Goal: Transaction & Acquisition: Purchase product/service

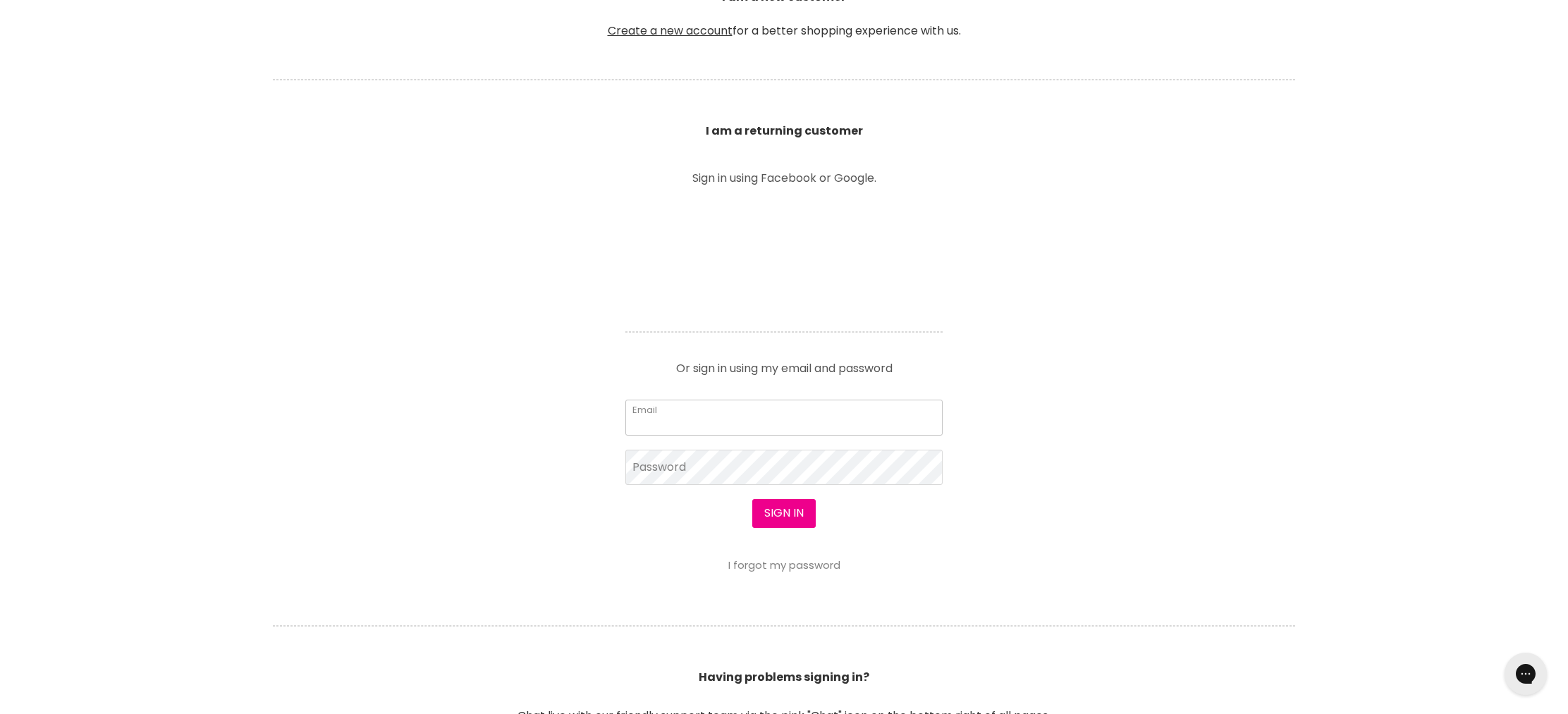
drag, startPoint x: 693, startPoint y: 401, endPoint x: 693, endPoint y: 409, distance: 8.0
click at [693, 403] on input "Email" at bounding box center [783, 417] width 317 height 35
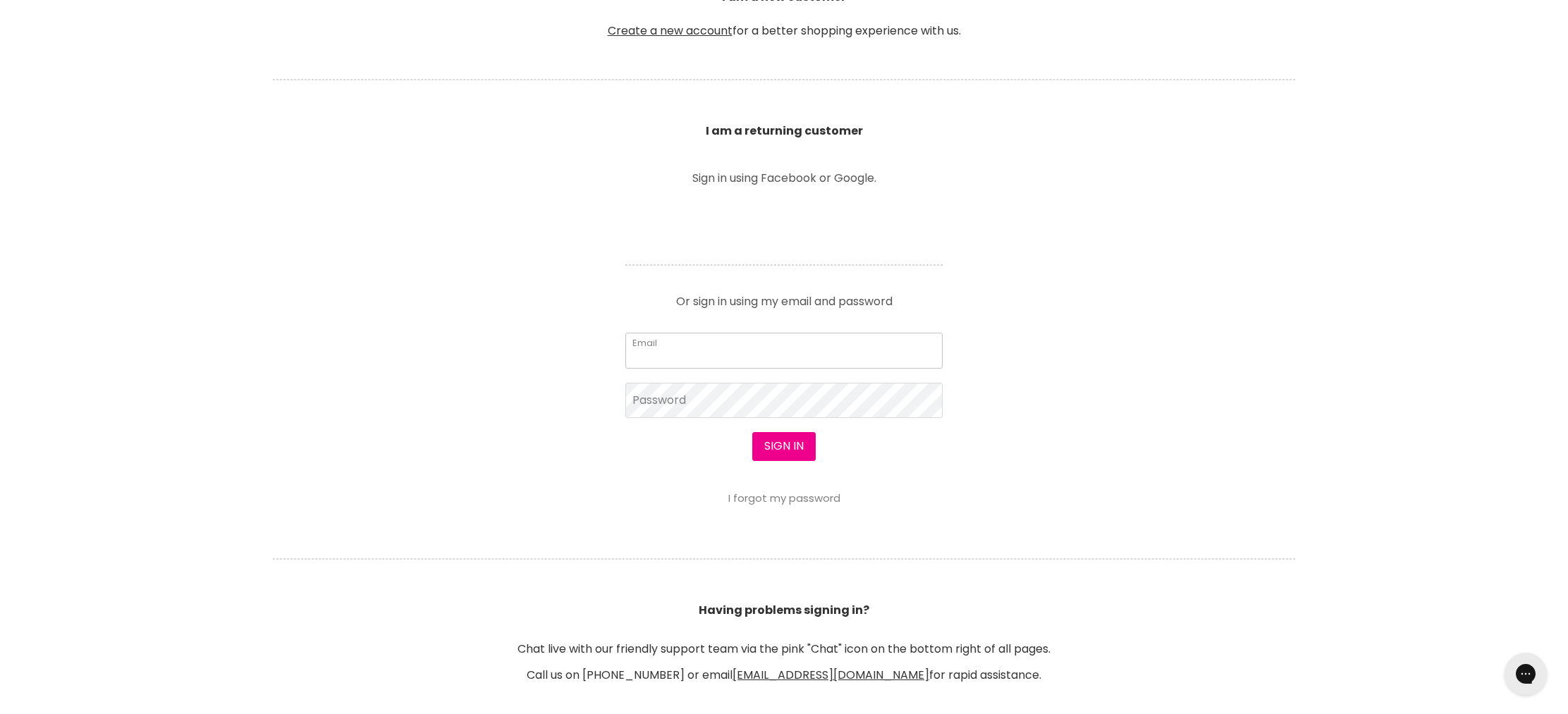
type input "[EMAIL_ADDRESS][DOMAIN_NAME]"
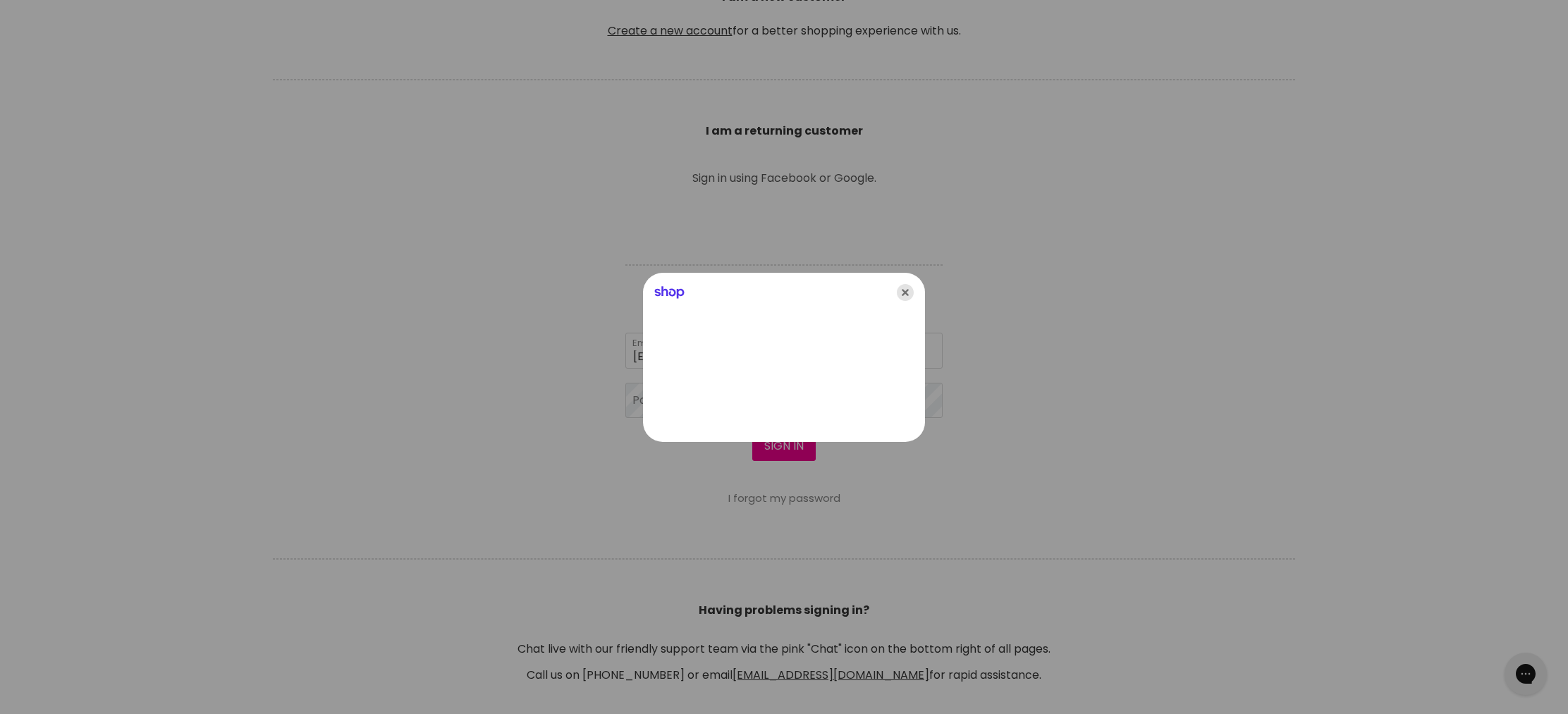
click at [910, 289] on icon "Close" at bounding box center [905, 292] width 17 height 17
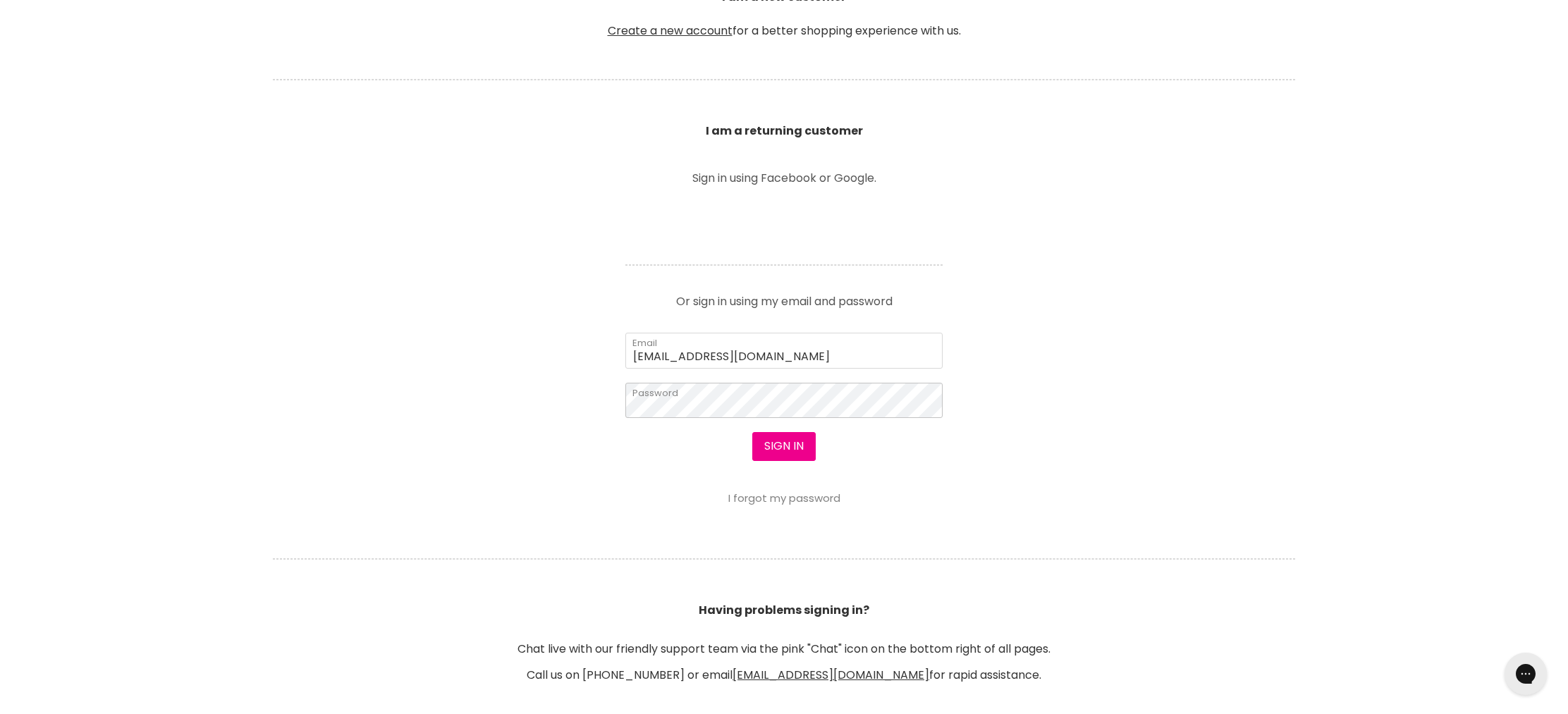
click at [752, 432] on button "Sign in" at bounding box center [784, 446] width 64 height 29
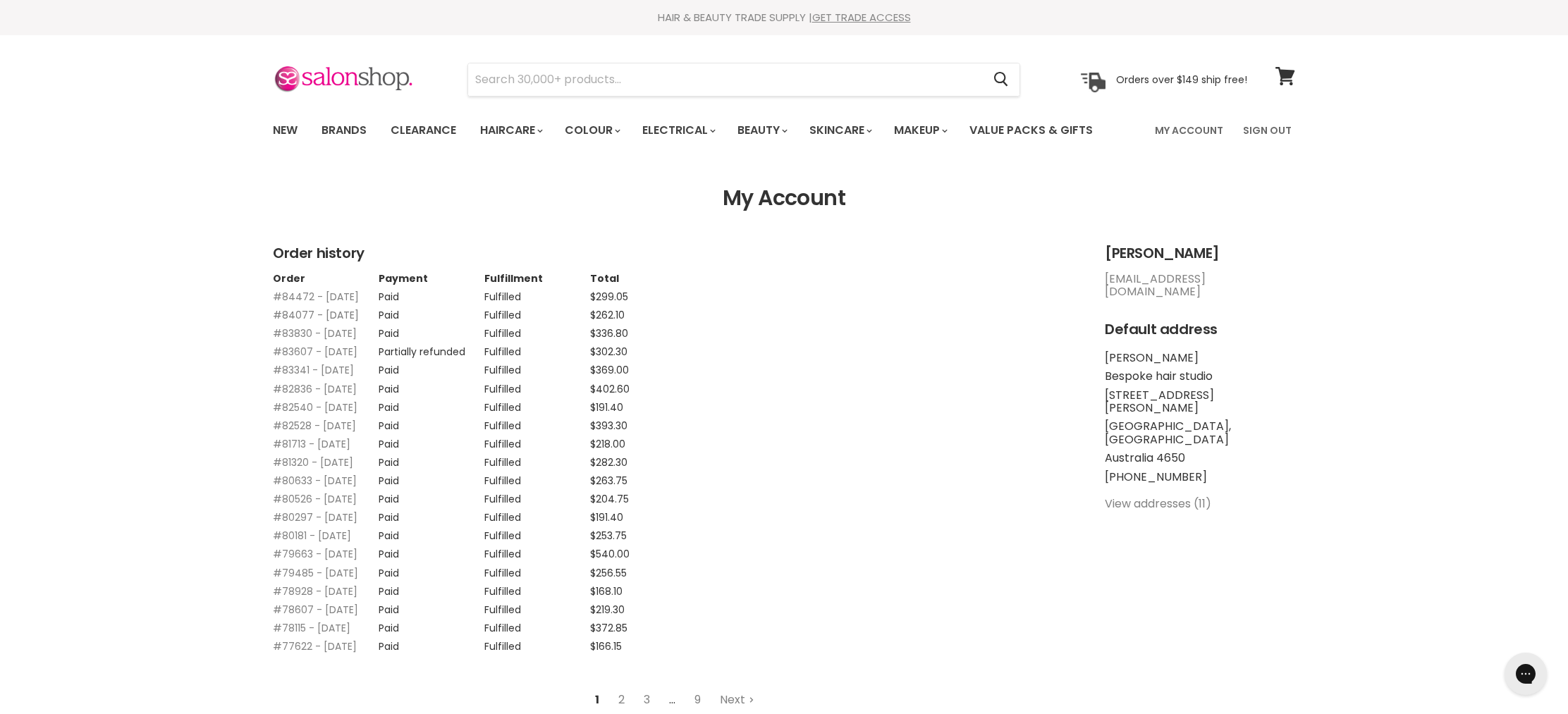
click at [284, 322] on link "#84077 - [DATE]" at bounding box center [316, 315] width 86 height 14
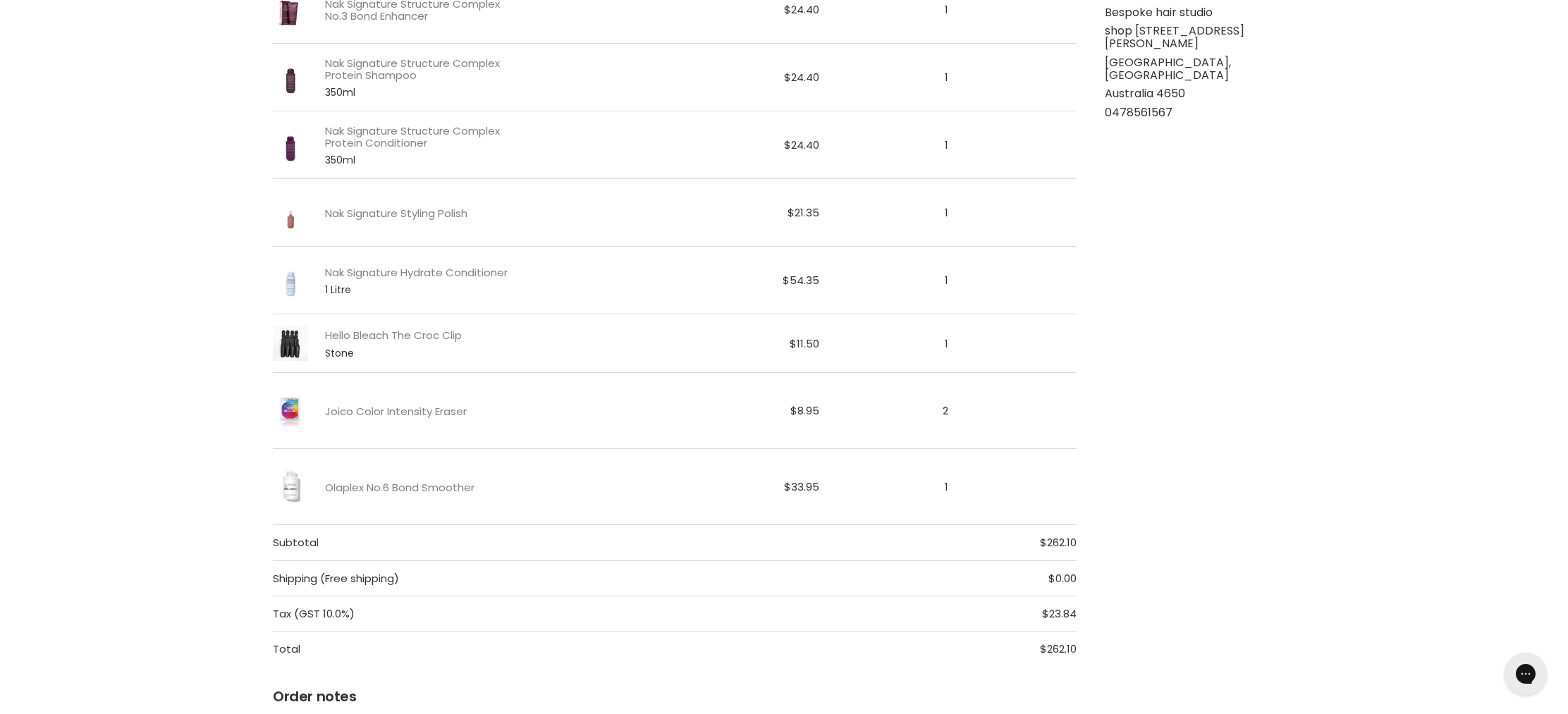
scroll to position [475, 0]
click at [354, 72] on link "Nak Signature Structure Complex Protein Shampoo" at bounding box center [420, 67] width 191 height 25
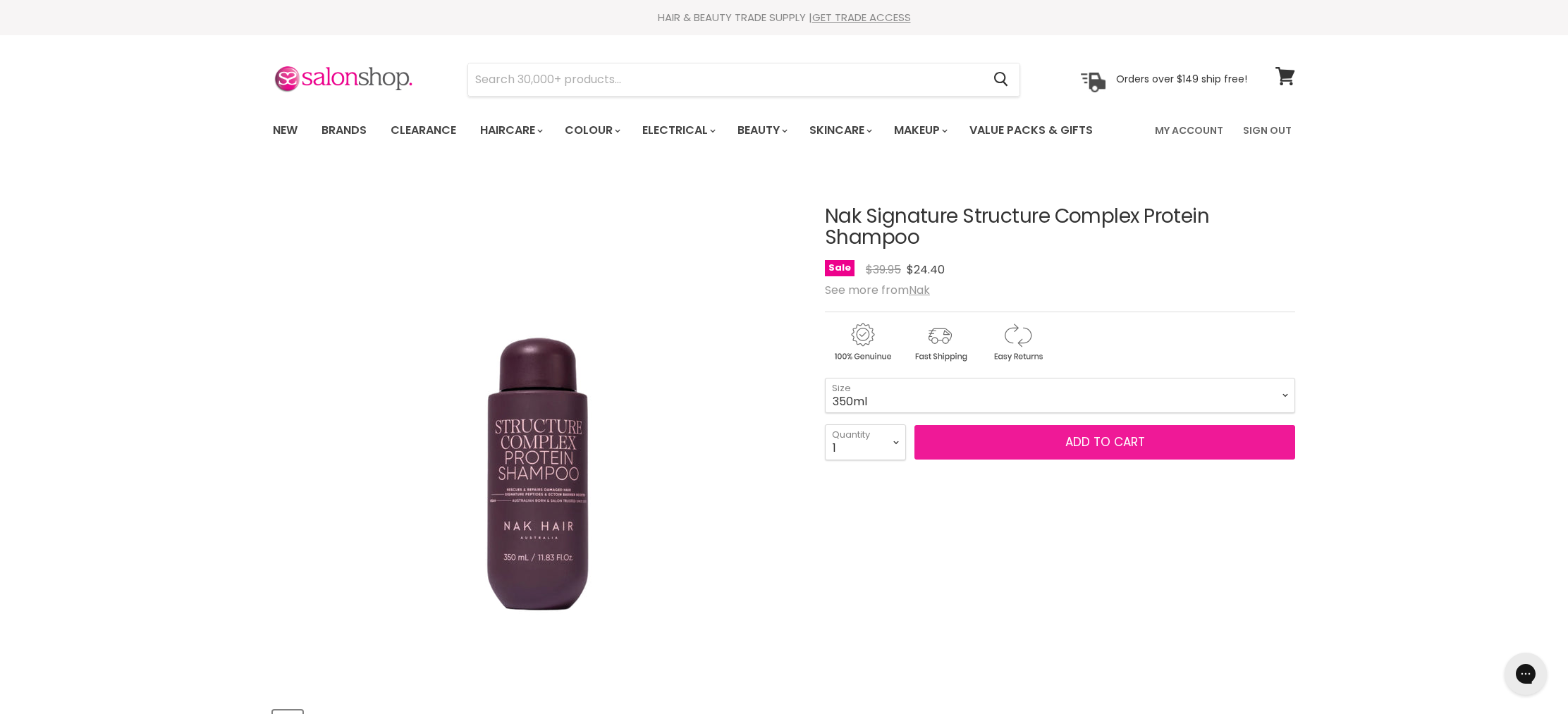
click at [1081, 440] on span "Add to cart" at bounding box center [1105, 442] width 79 height 17
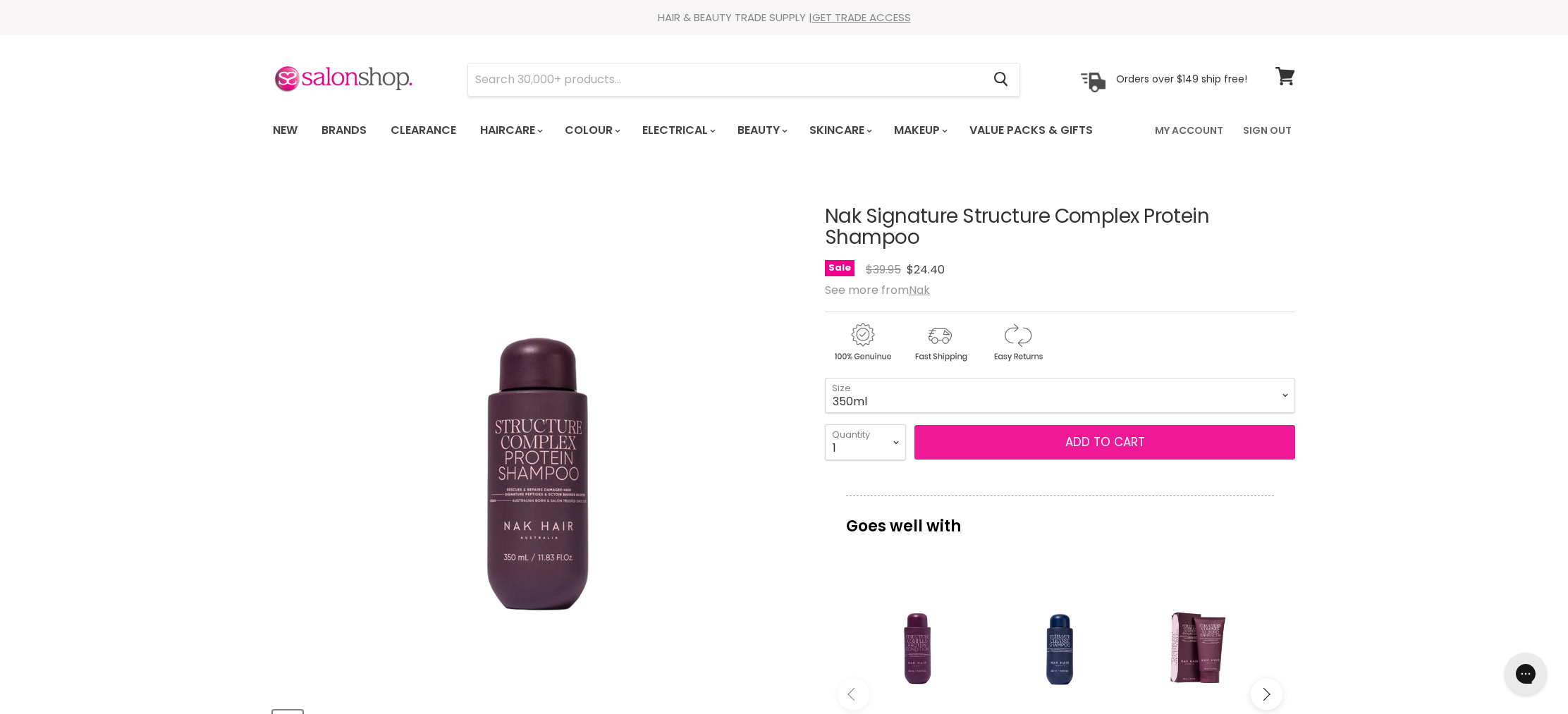
click at [1122, 445] on span "Add to cart" at bounding box center [1105, 442] width 79 height 17
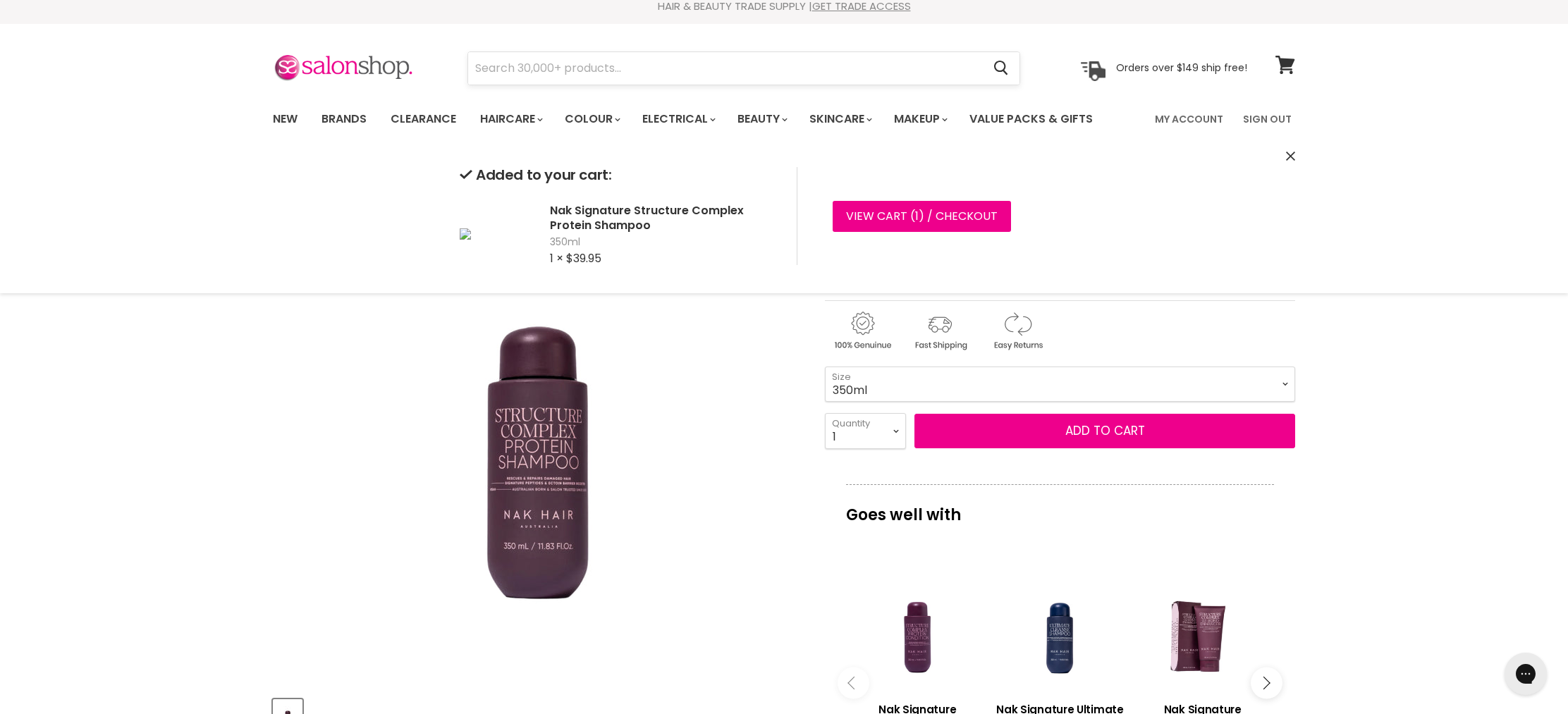
click at [517, 68] on input "Search" at bounding box center [724, 68] width 514 height 33
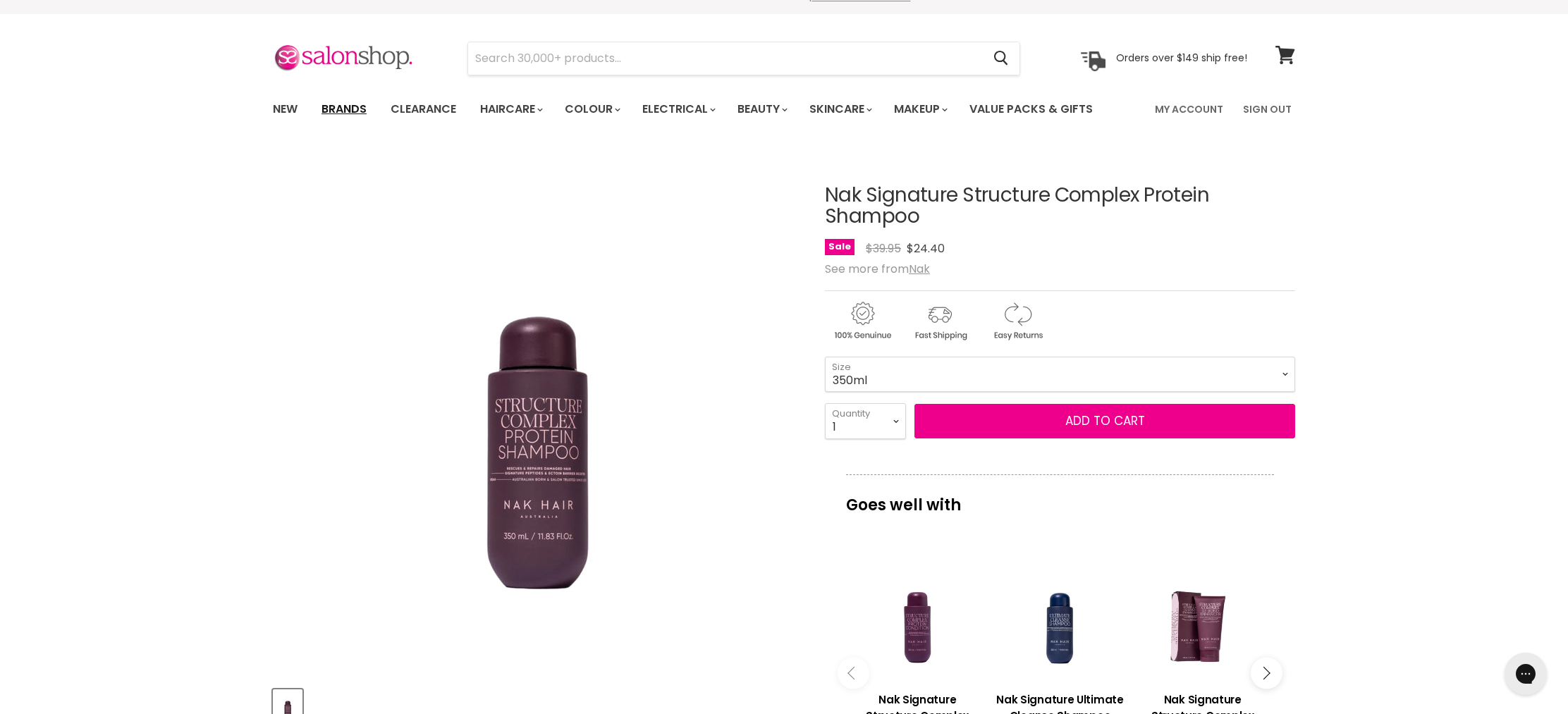
click at [338, 118] on link "Brands" at bounding box center [343, 109] width 66 height 29
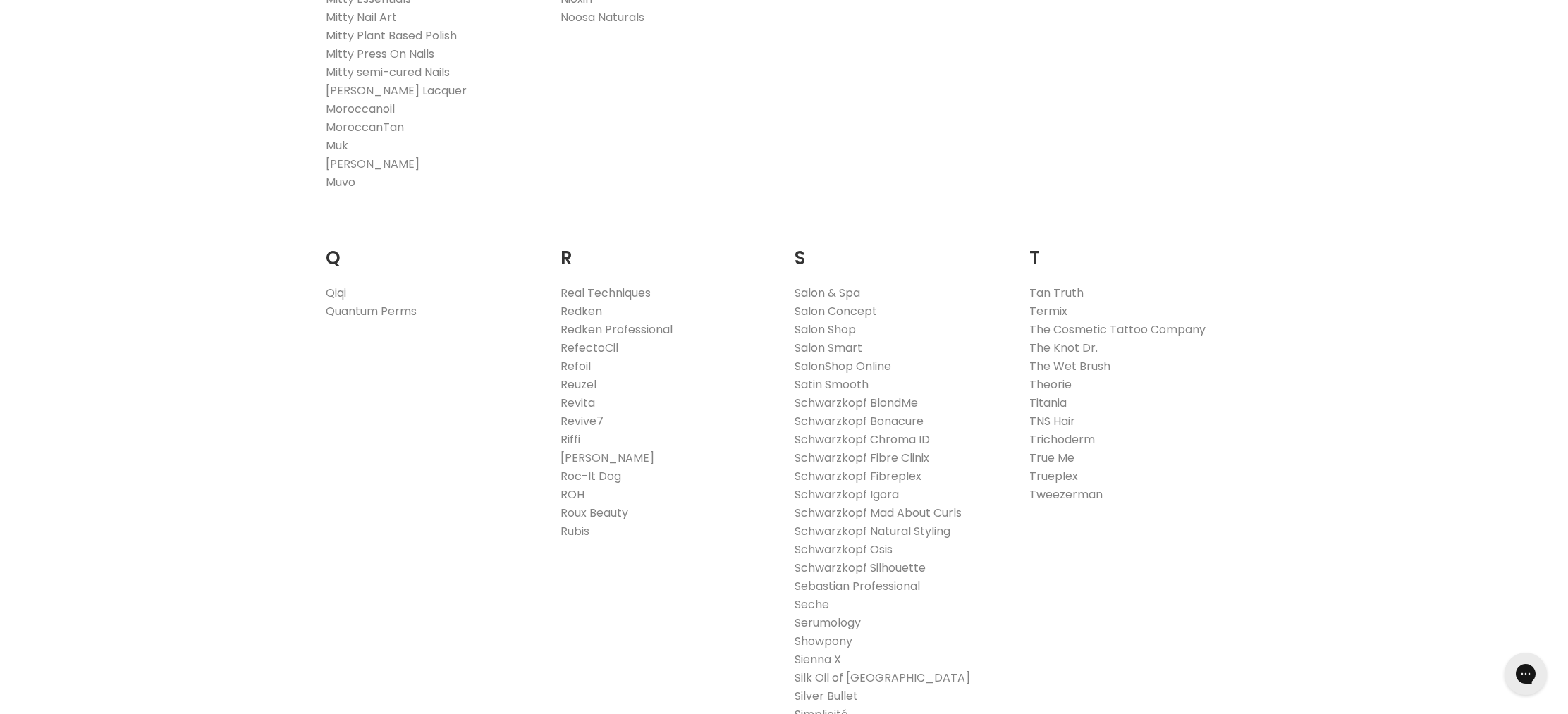
scroll to position [2018, 0]
click at [585, 348] on link "RefectoCil" at bounding box center [589, 346] width 58 height 16
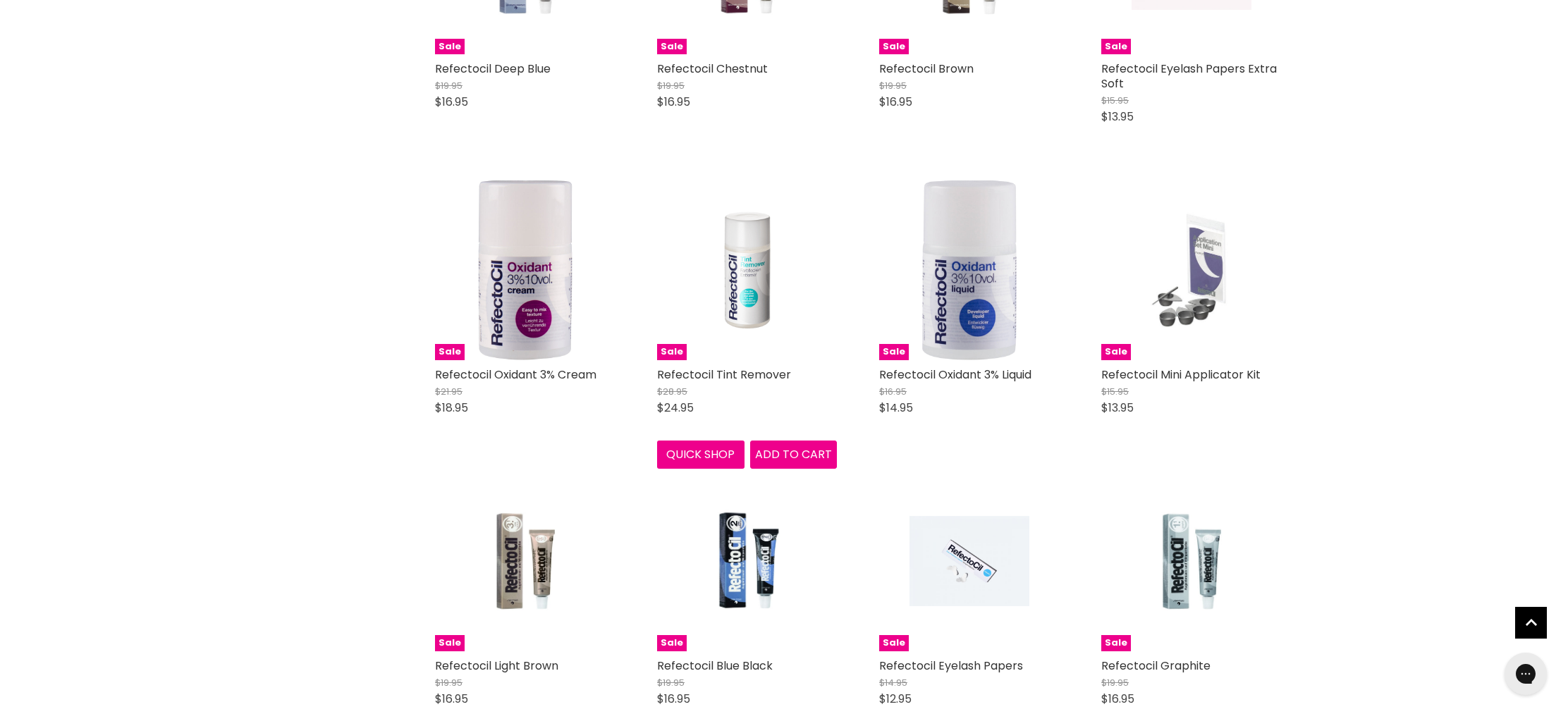
scroll to position [3052, 0]
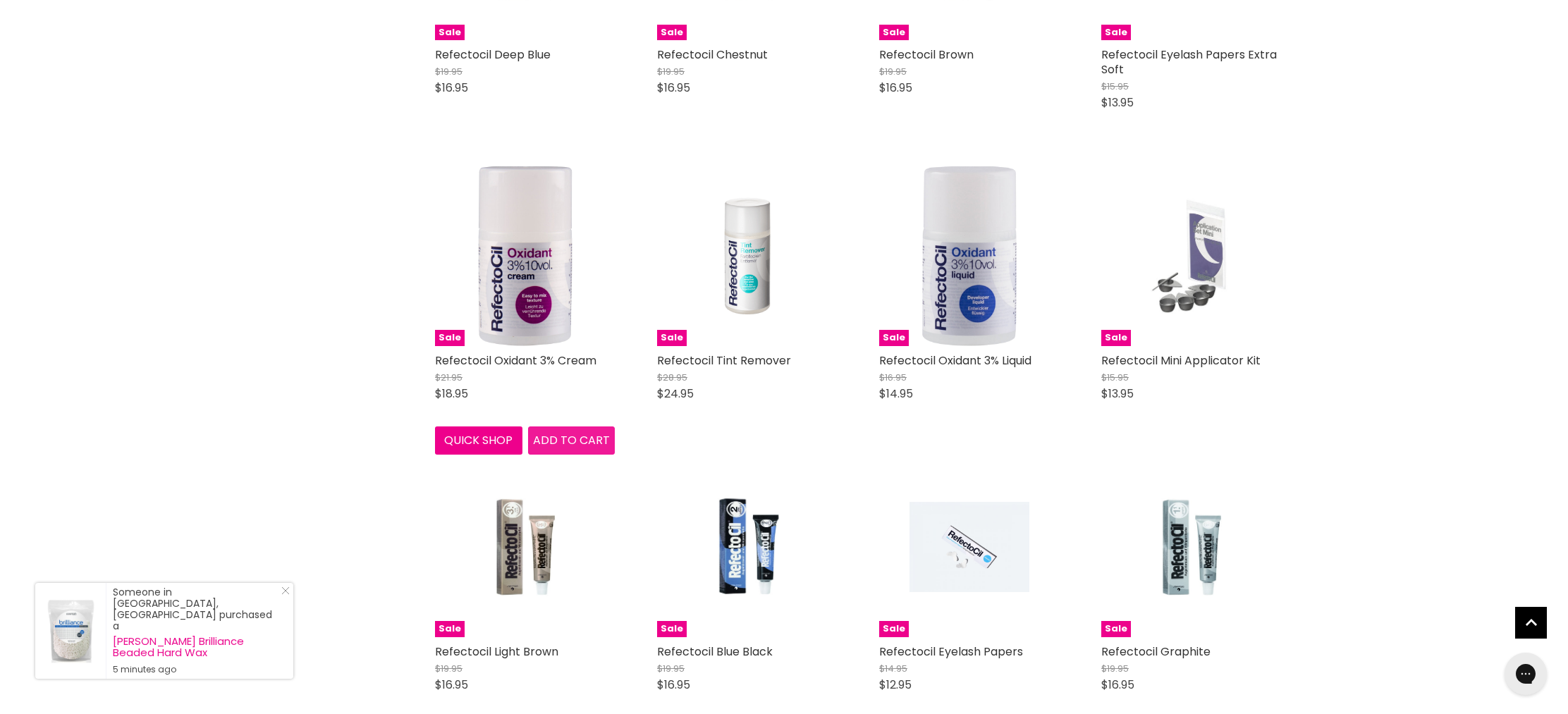
click at [591, 448] on span "Add to cart" at bounding box center [571, 440] width 77 height 16
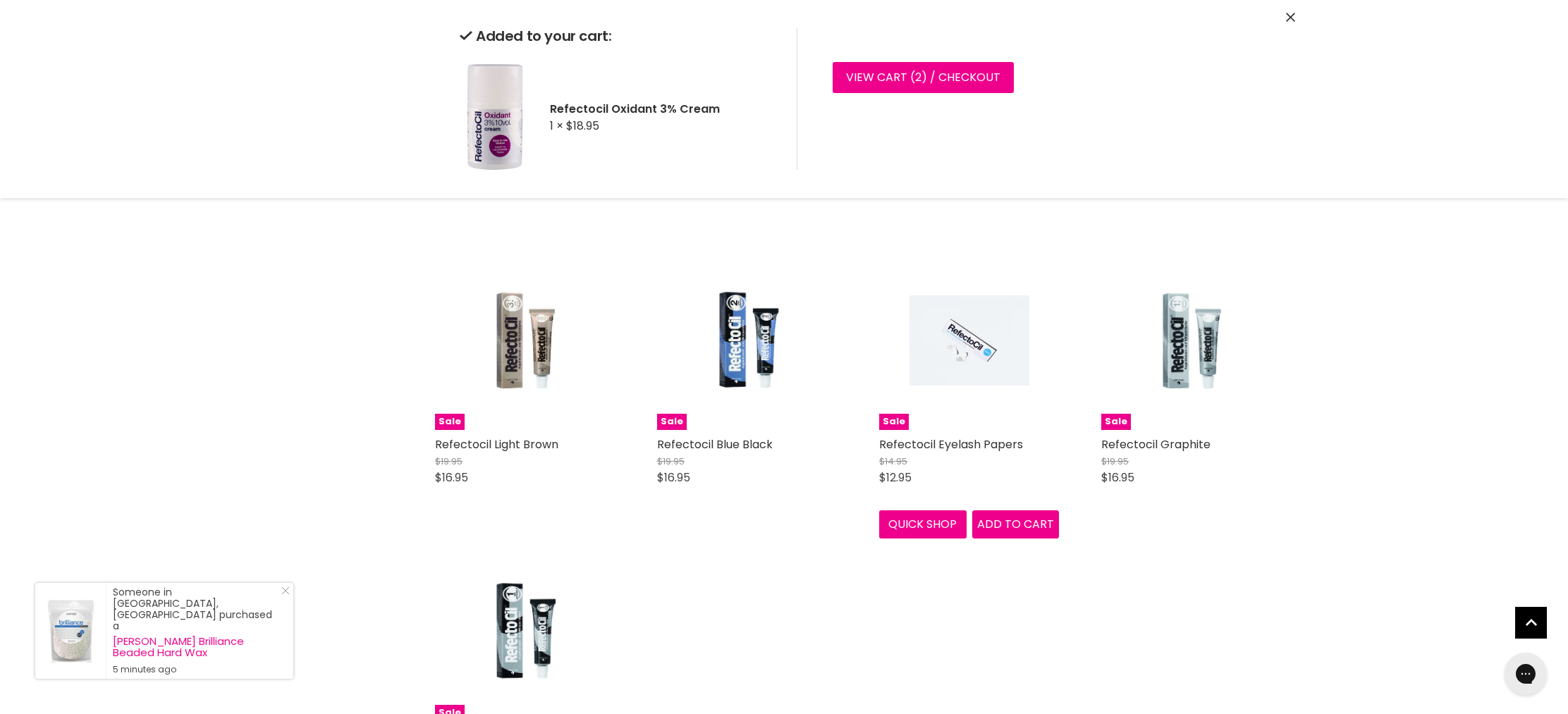
scroll to position [3300, 0]
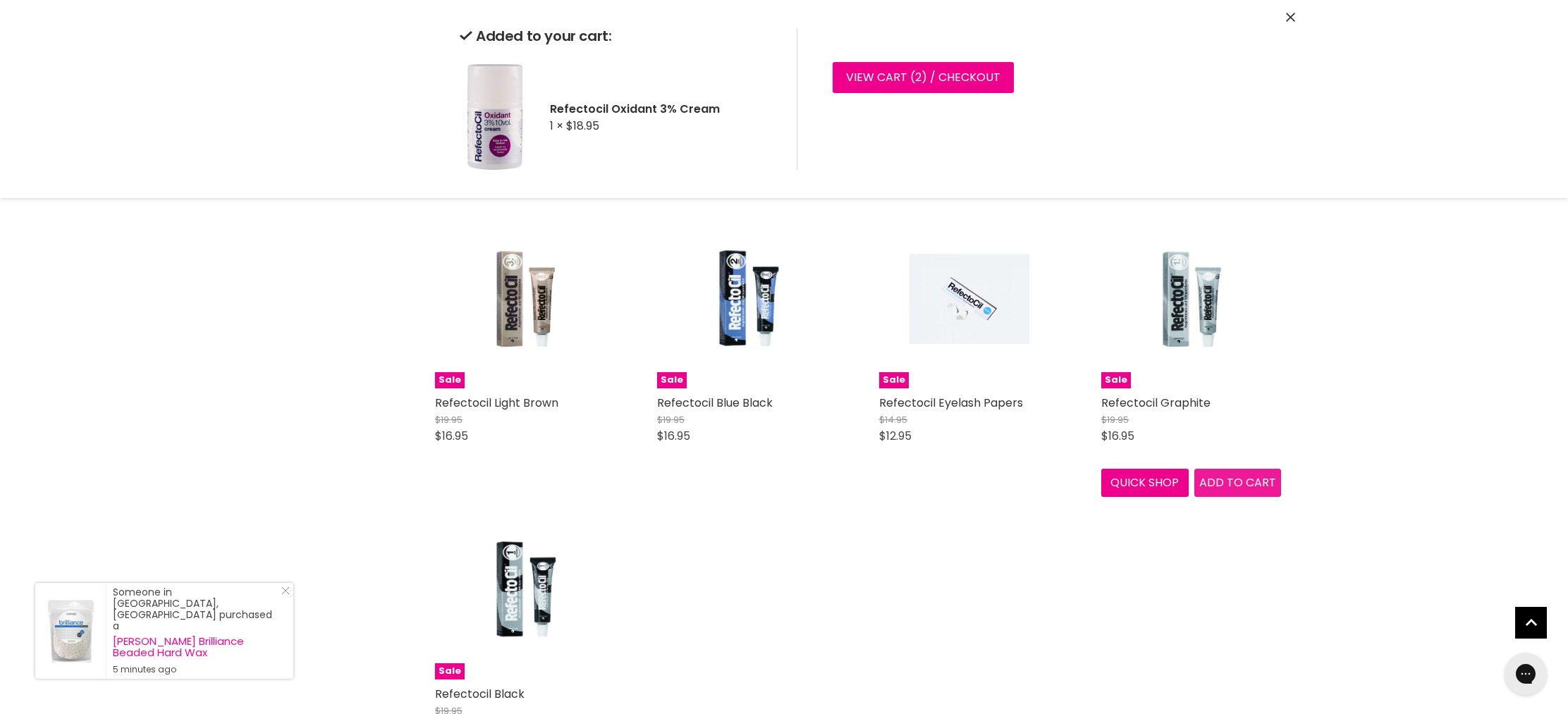
click at [1216, 483] on div "Sale Refectocil Graphite $19.95 $16.95 RefectoCil Quick shop Add to cart" at bounding box center [1191, 353] width 208 height 317
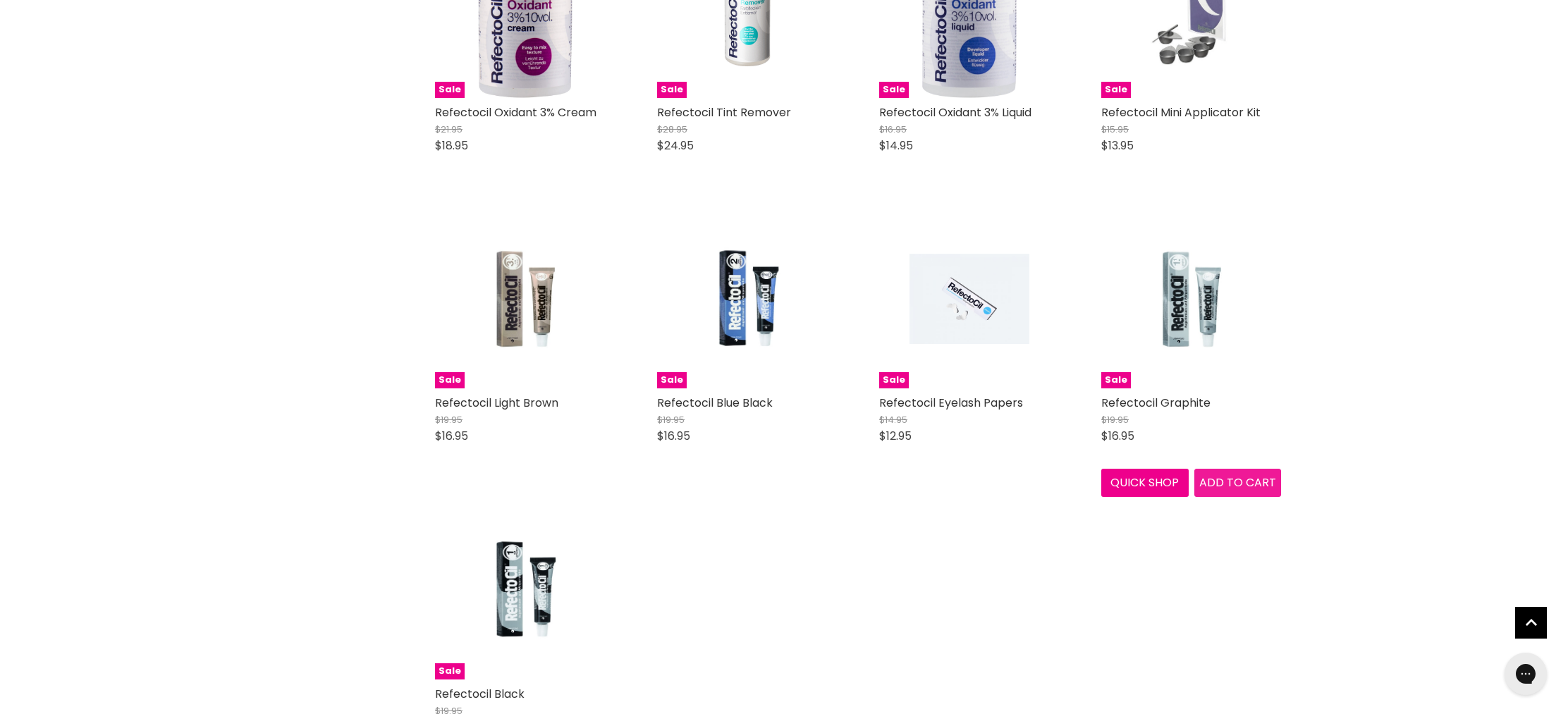
click at [1257, 488] on span "Add to cart" at bounding box center [1238, 482] width 77 height 16
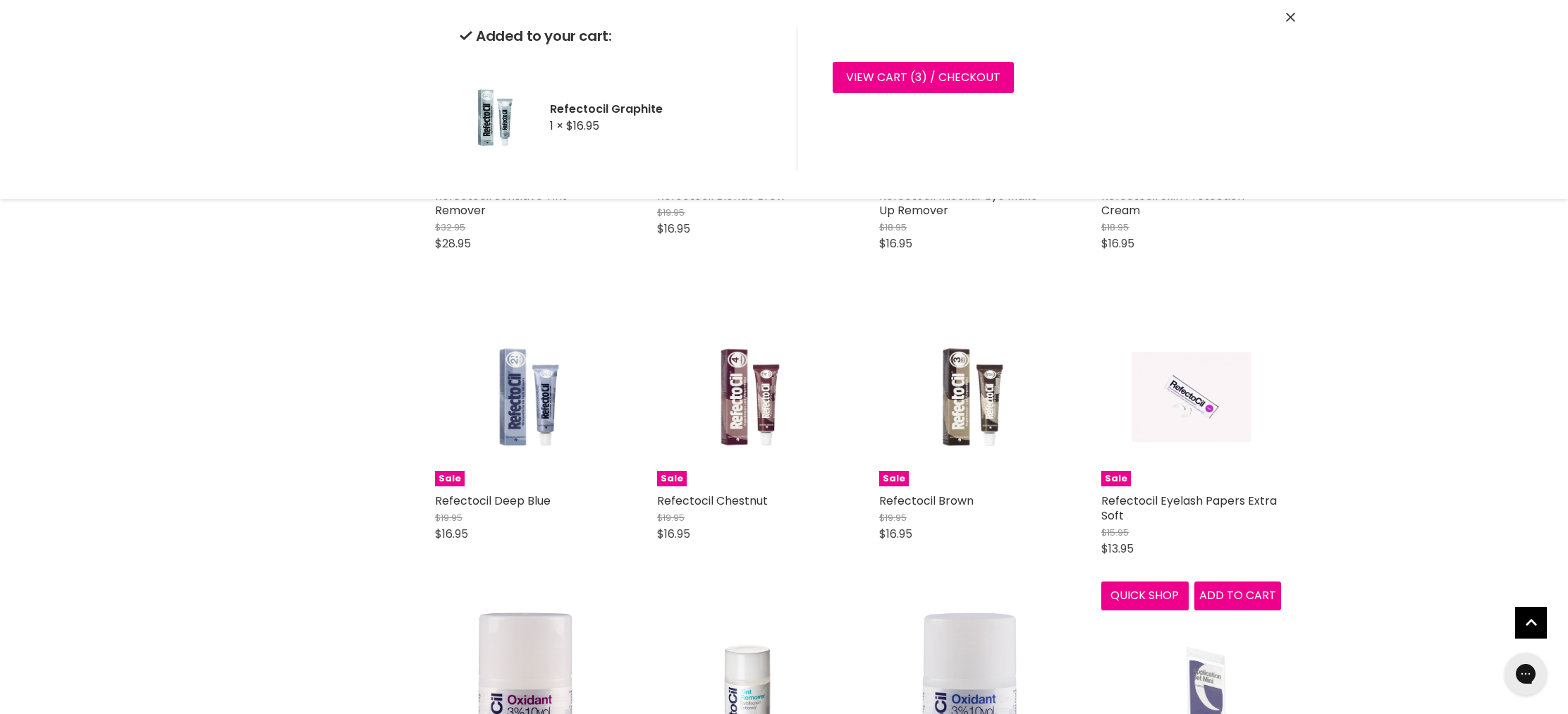
scroll to position [2604, 0]
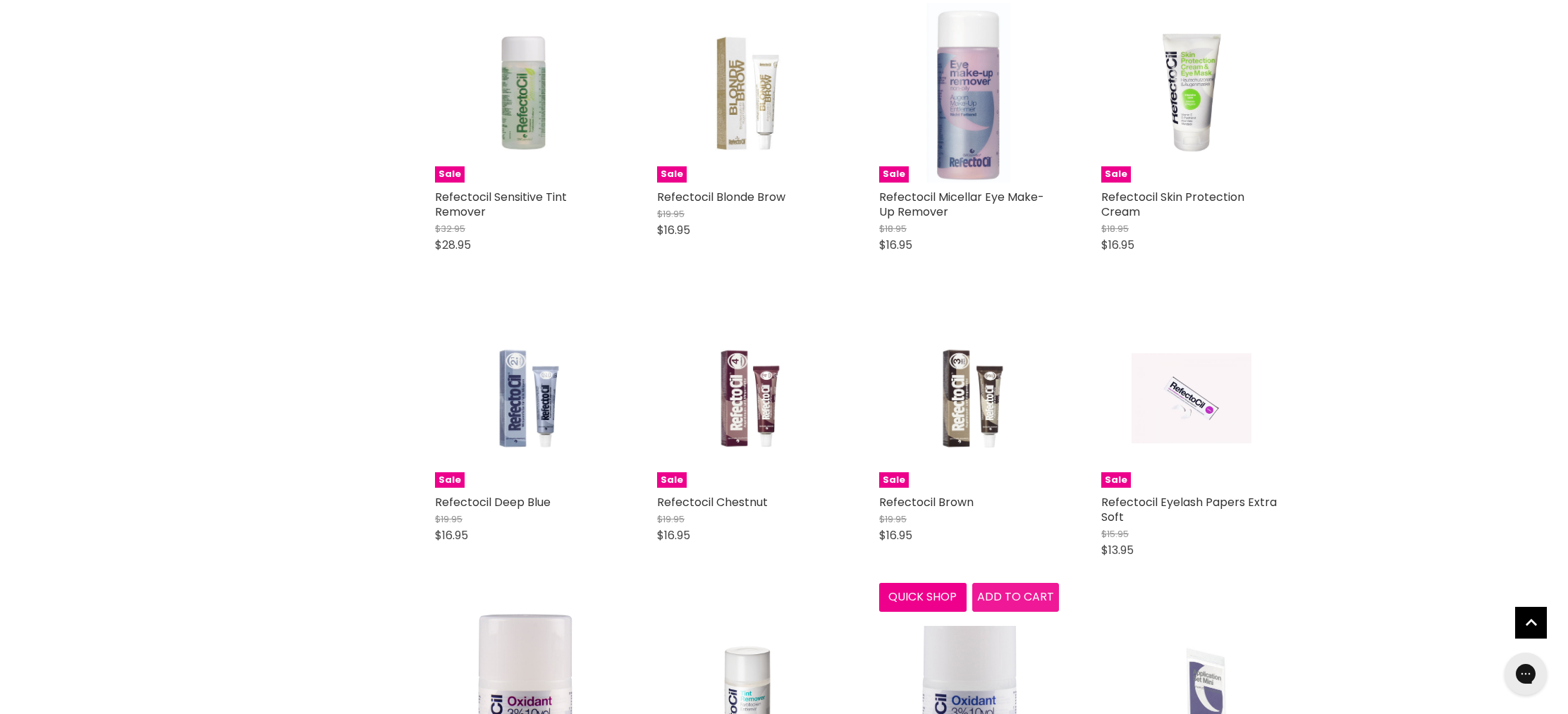
click at [1014, 592] on span "Add to cart" at bounding box center [1015, 596] width 77 height 16
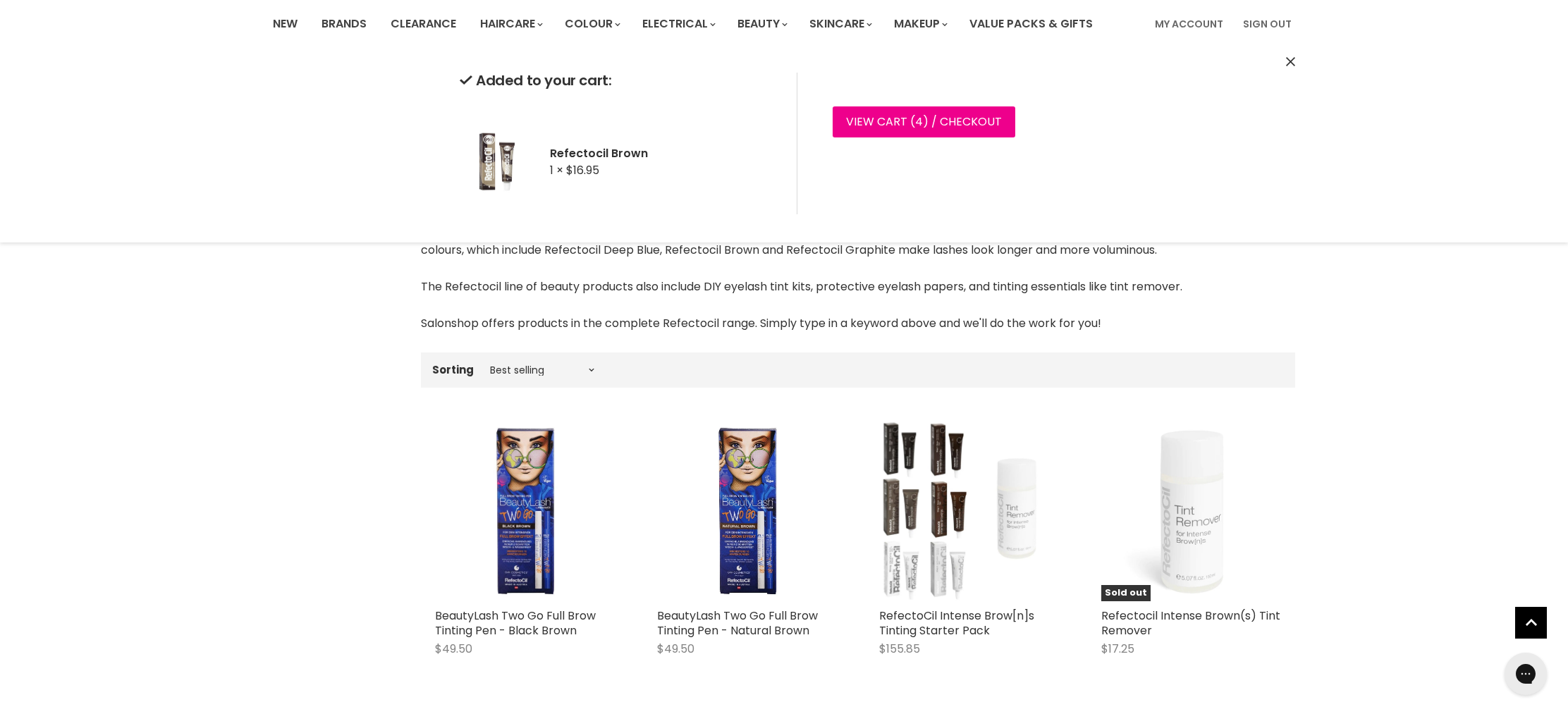
scroll to position [0, 0]
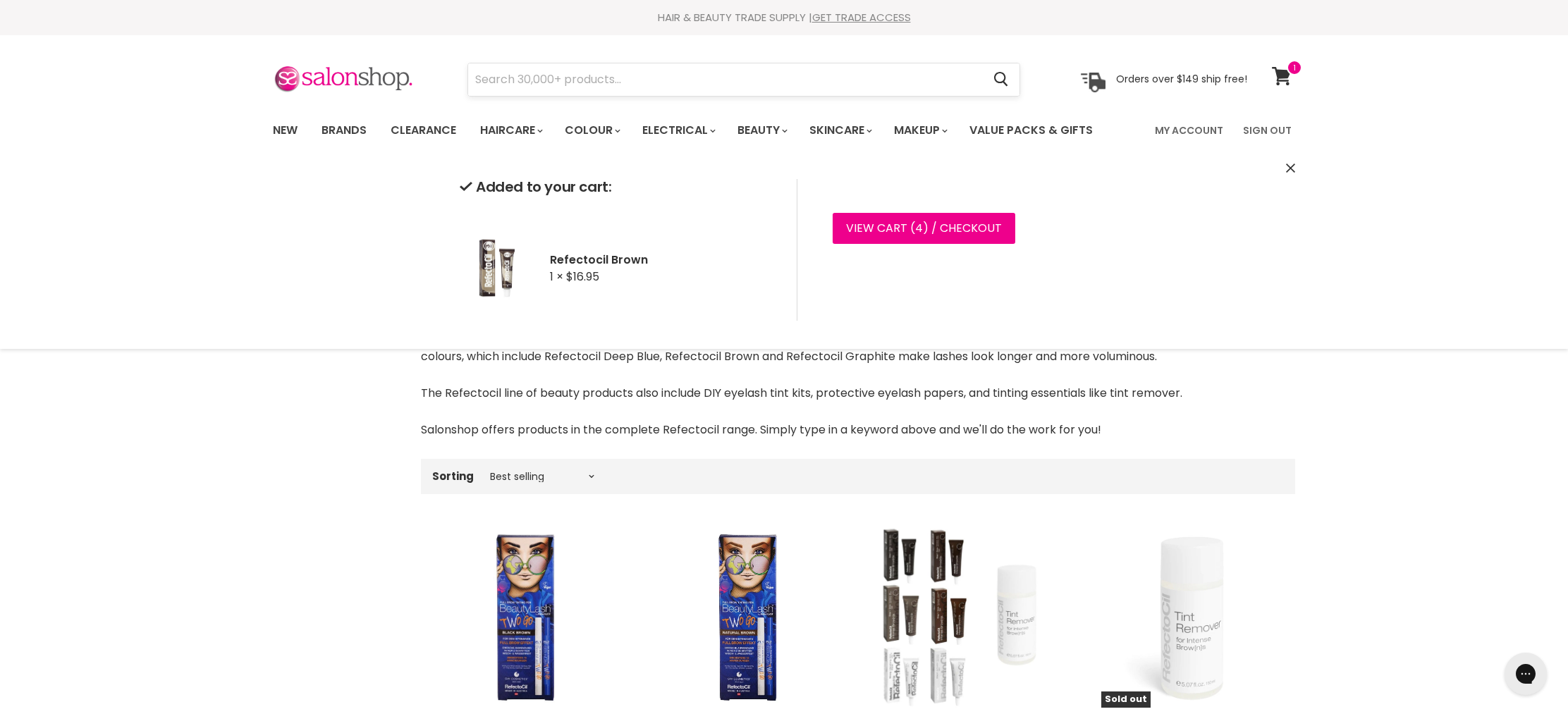
click at [570, 77] on input "Search" at bounding box center [724, 79] width 514 height 33
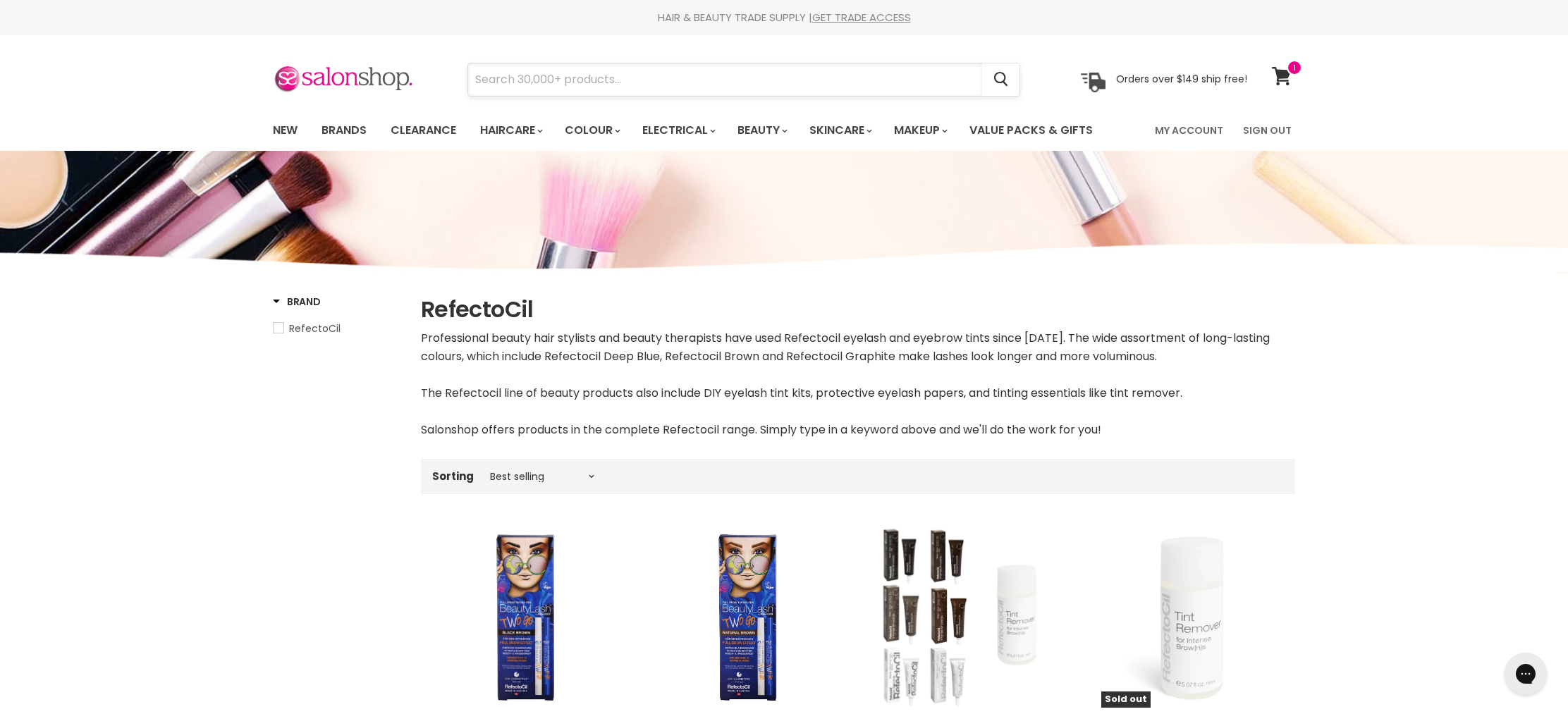
click at [570, 77] on input "Search" at bounding box center [724, 79] width 514 height 33
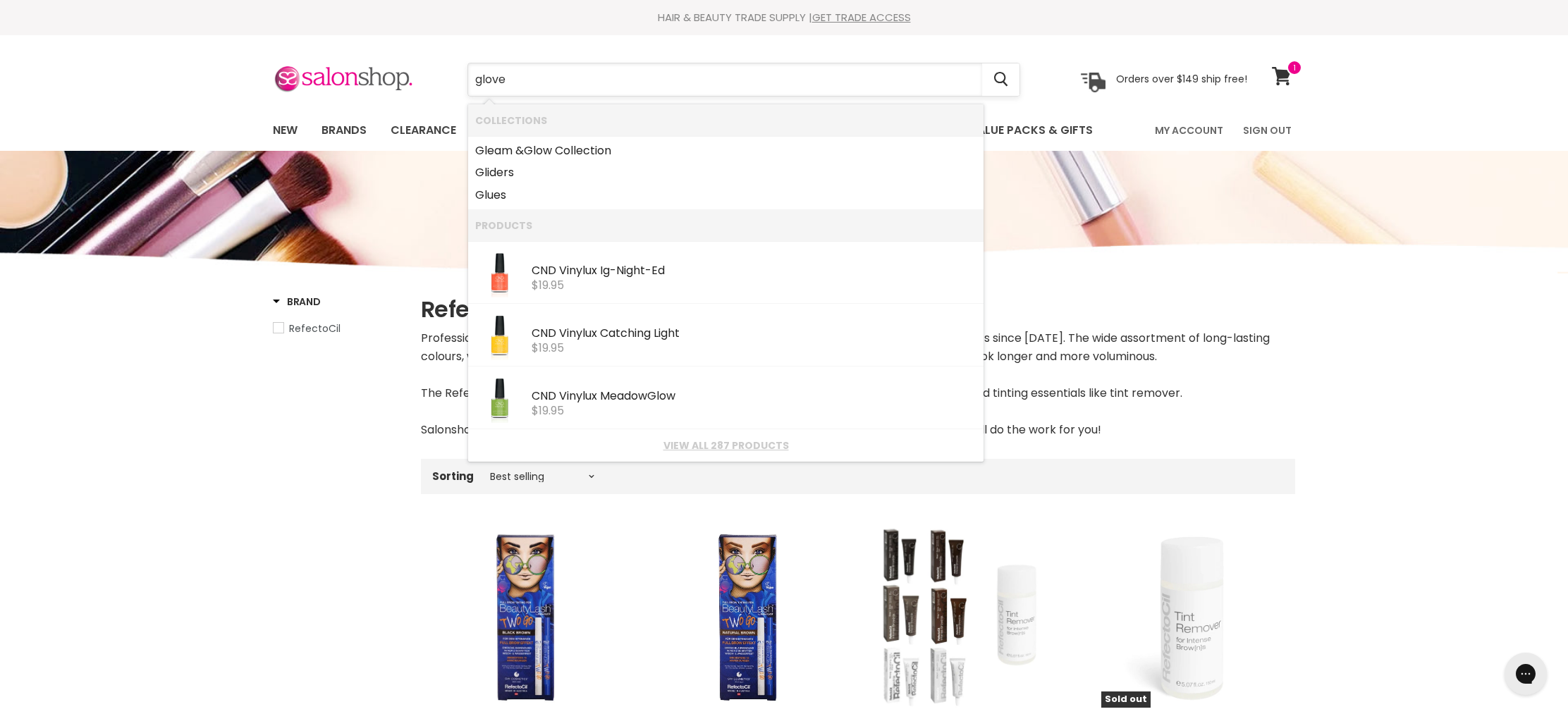
type input "gloves"
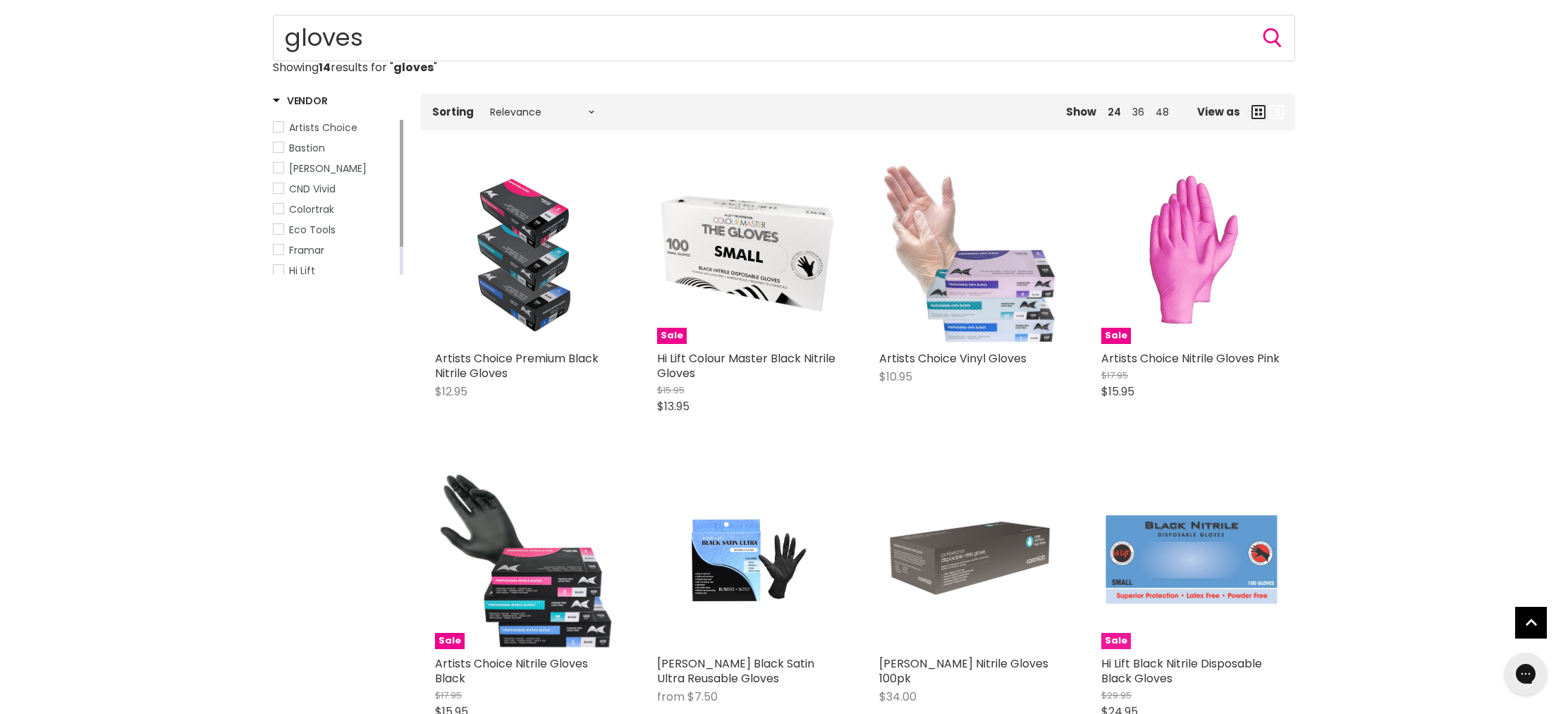
scroll to position [160, 0]
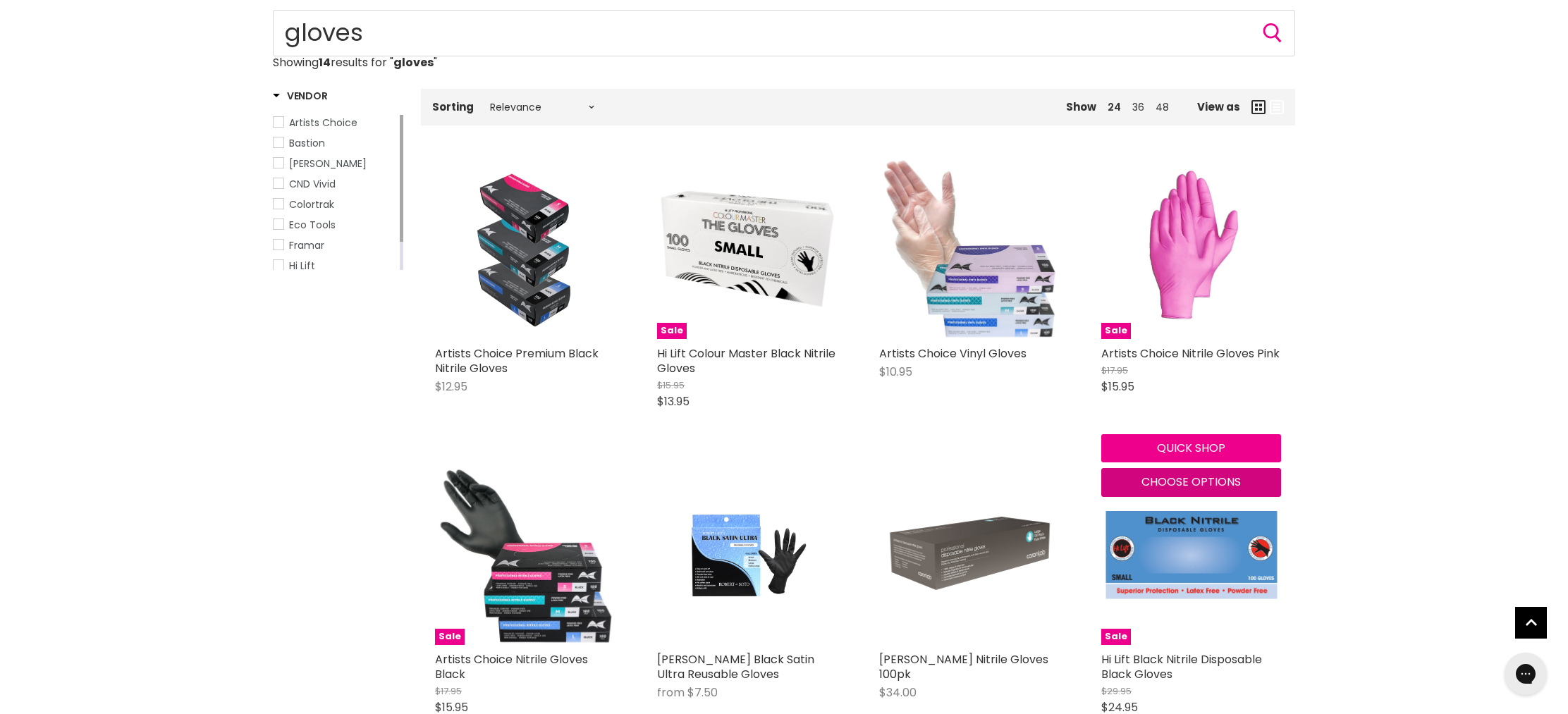
click at [1176, 481] on span "Choose options" at bounding box center [1191, 482] width 99 height 16
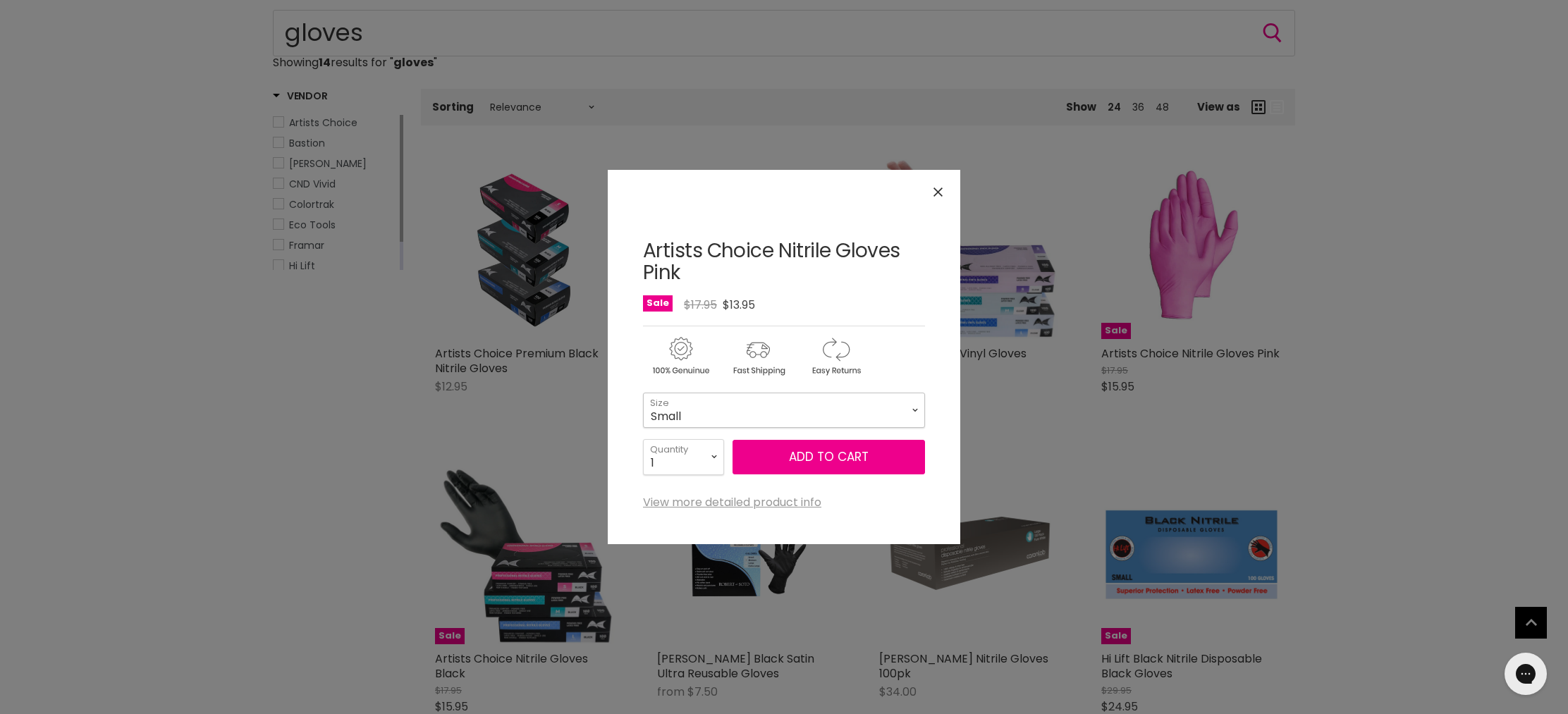
click at [793, 409] on select "Small Medium Large" at bounding box center [784, 410] width 282 height 35
click at [643, 392] on select "Small Medium Large" at bounding box center [784, 410] width 282 height 35
select select "Large"
click at [838, 457] on button "Add to cart" at bounding box center [828, 457] width 192 height 35
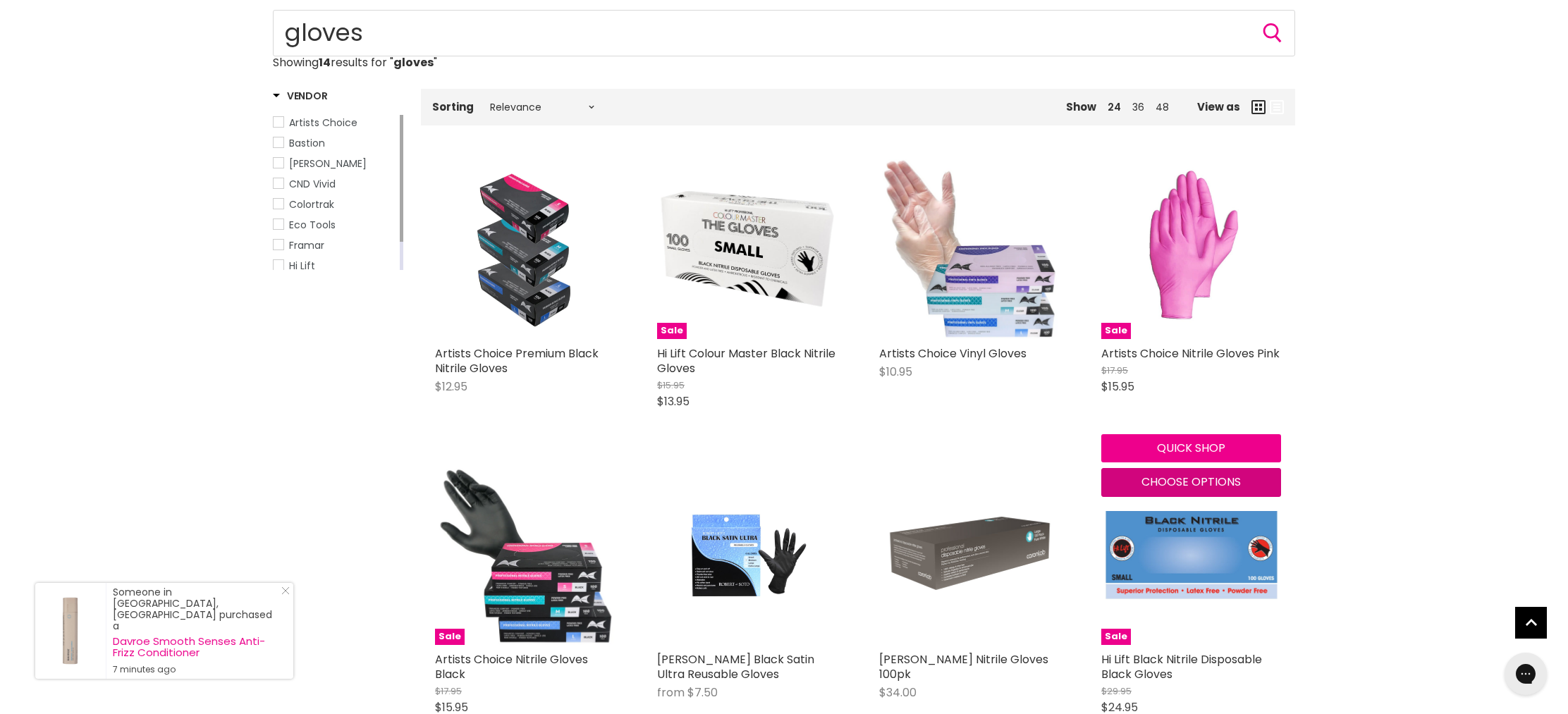
click at [1198, 476] on span "Choose options" at bounding box center [1191, 482] width 99 height 16
select select "Large"
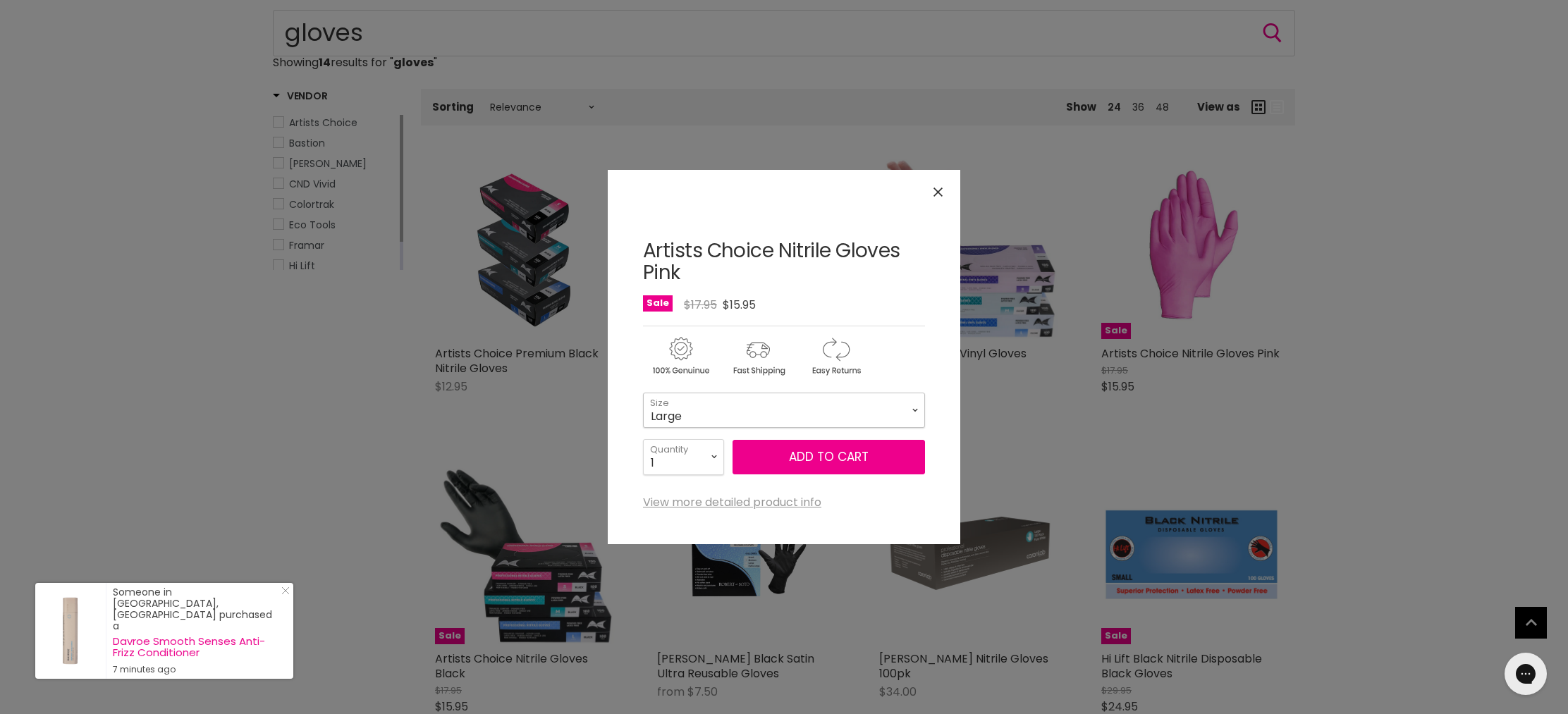
click at [883, 412] on select "Small Medium Large" at bounding box center [784, 410] width 282 height 35
click at [643, 392] on select "Small Medium Large" at bounding box center [784, 410] width 282 height 35
select select "Medium"
click at [855, 457] on button "Add to cart" at bounding box center [828, 457] width 192 height 35
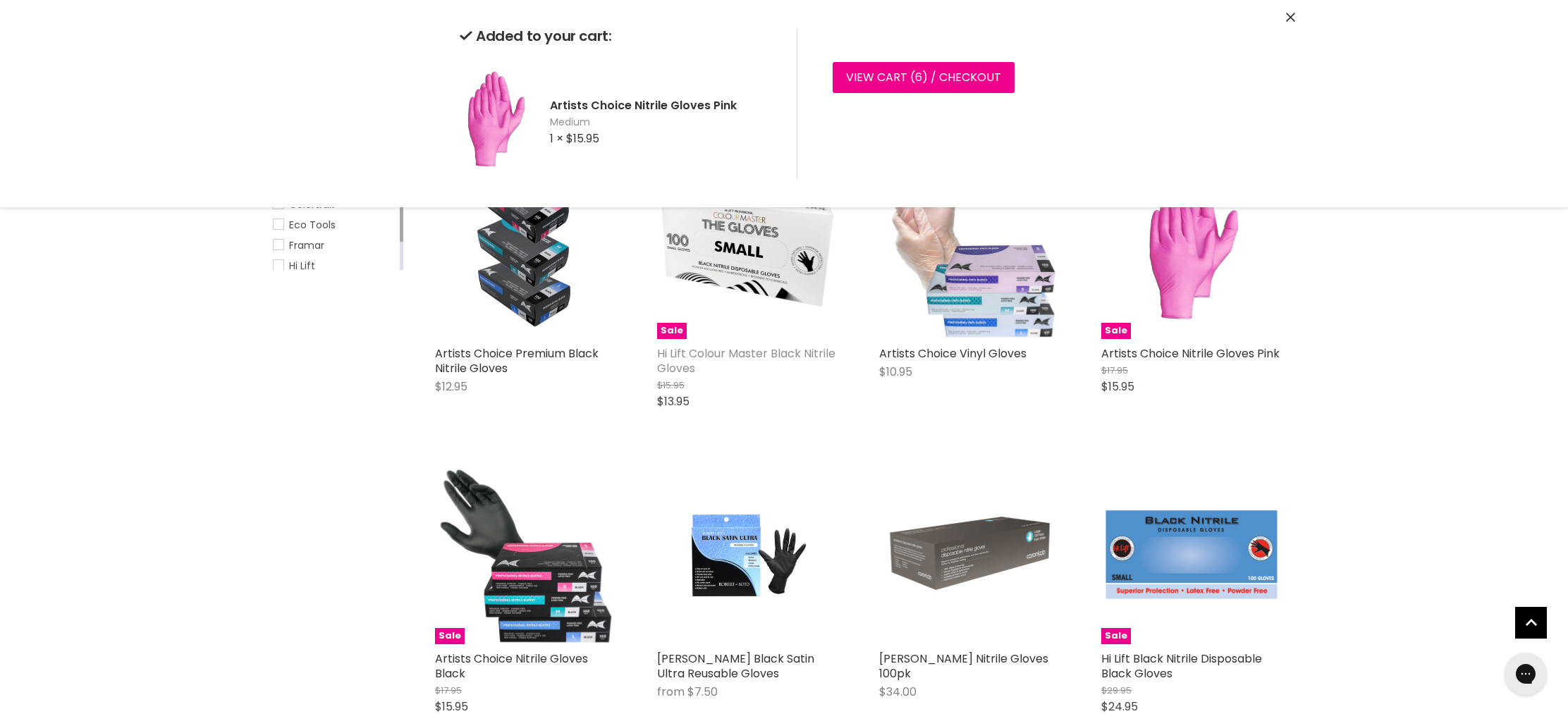
scroll to position [0, 0]
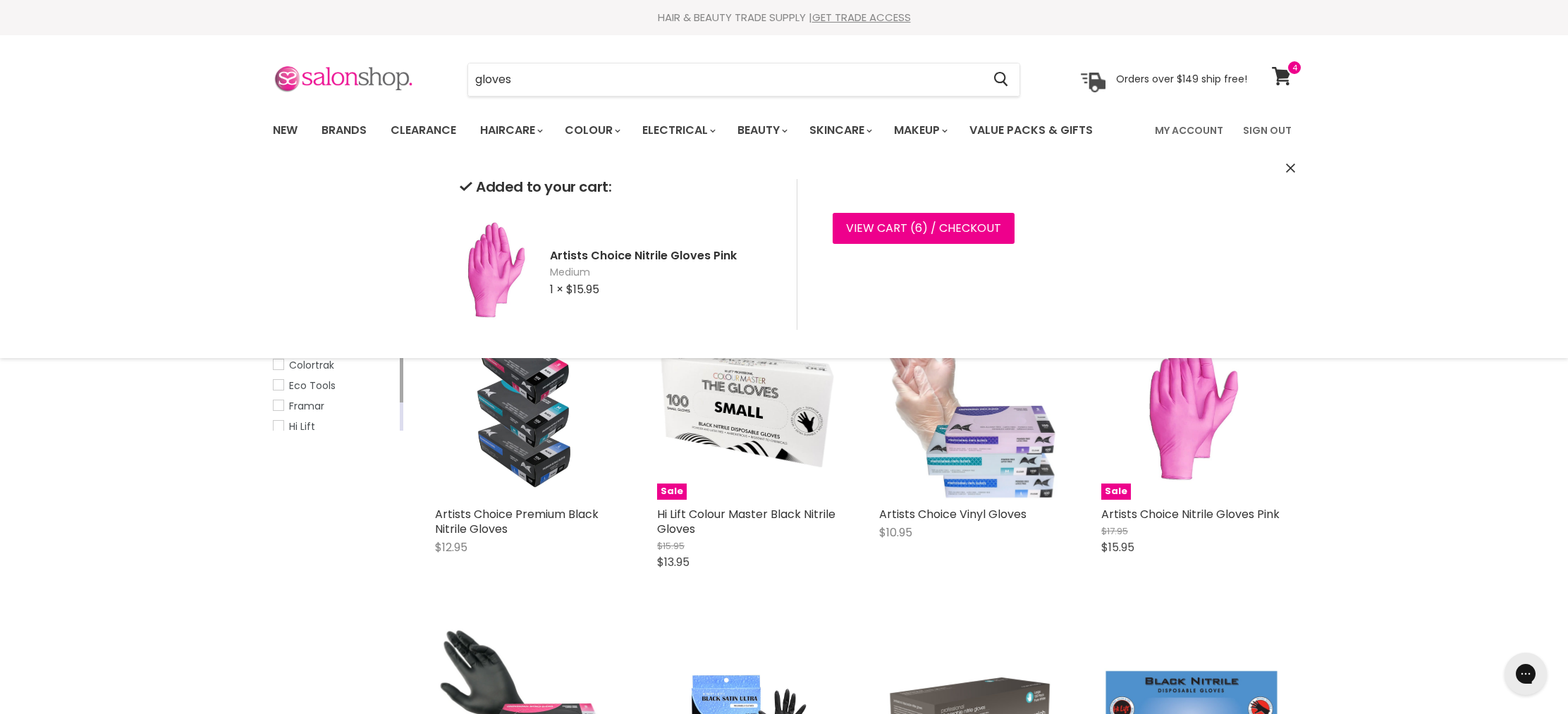
drag, startPoint x: 563, startPoint y: 84, endPoint x: 419, endPoint y: 66, distance: 145.1
click at [411, 65] on div "gloves Cancel Orders over $149 ship free!" at bounding box center [760, 79] width 975 height 33
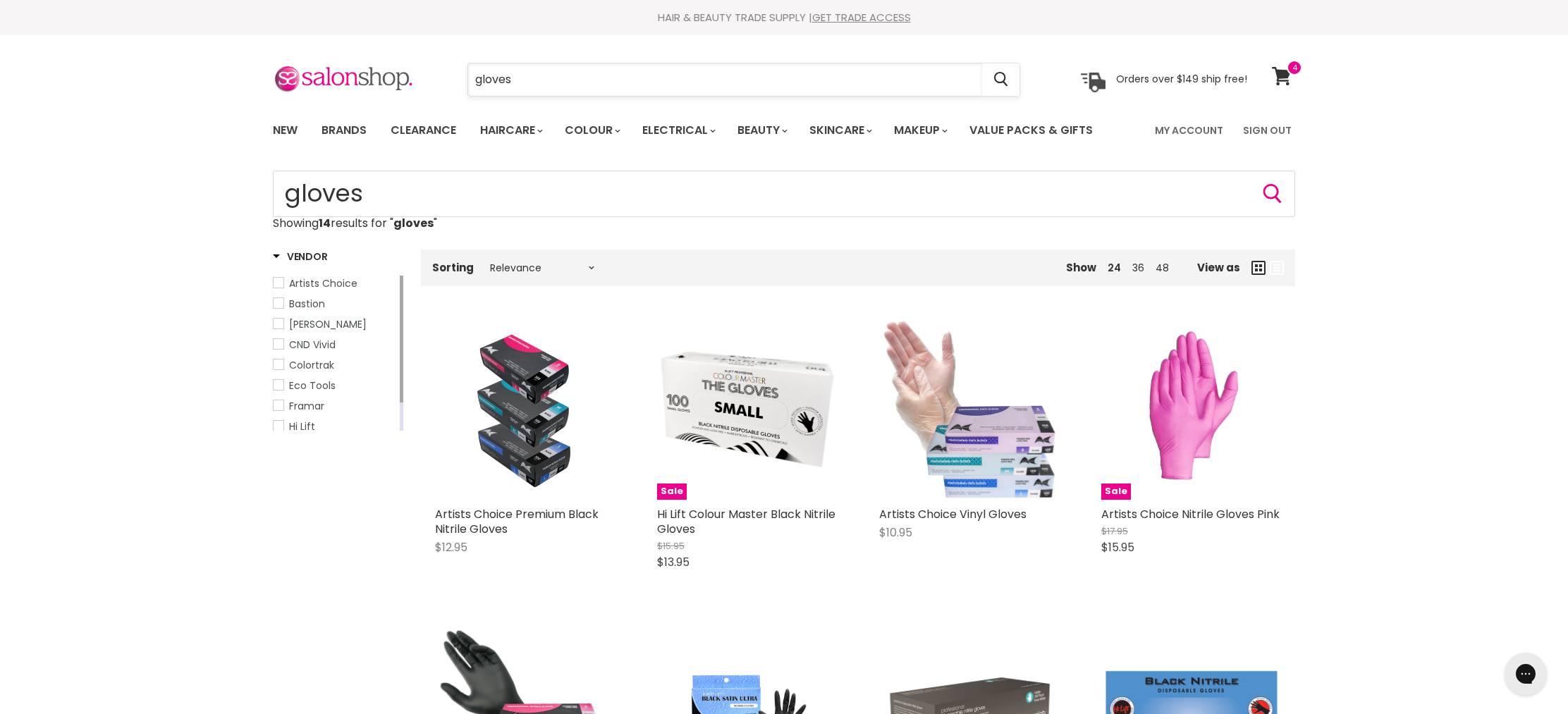
drag, startPoint x: 506, startPoint y: 79, endPoint x: 469, endPoint y: 77, distance: 37.1
click at [469, 77] on input "gloves" at bounding box center [724, 79] width 514 height 33
type input "disenfectant"
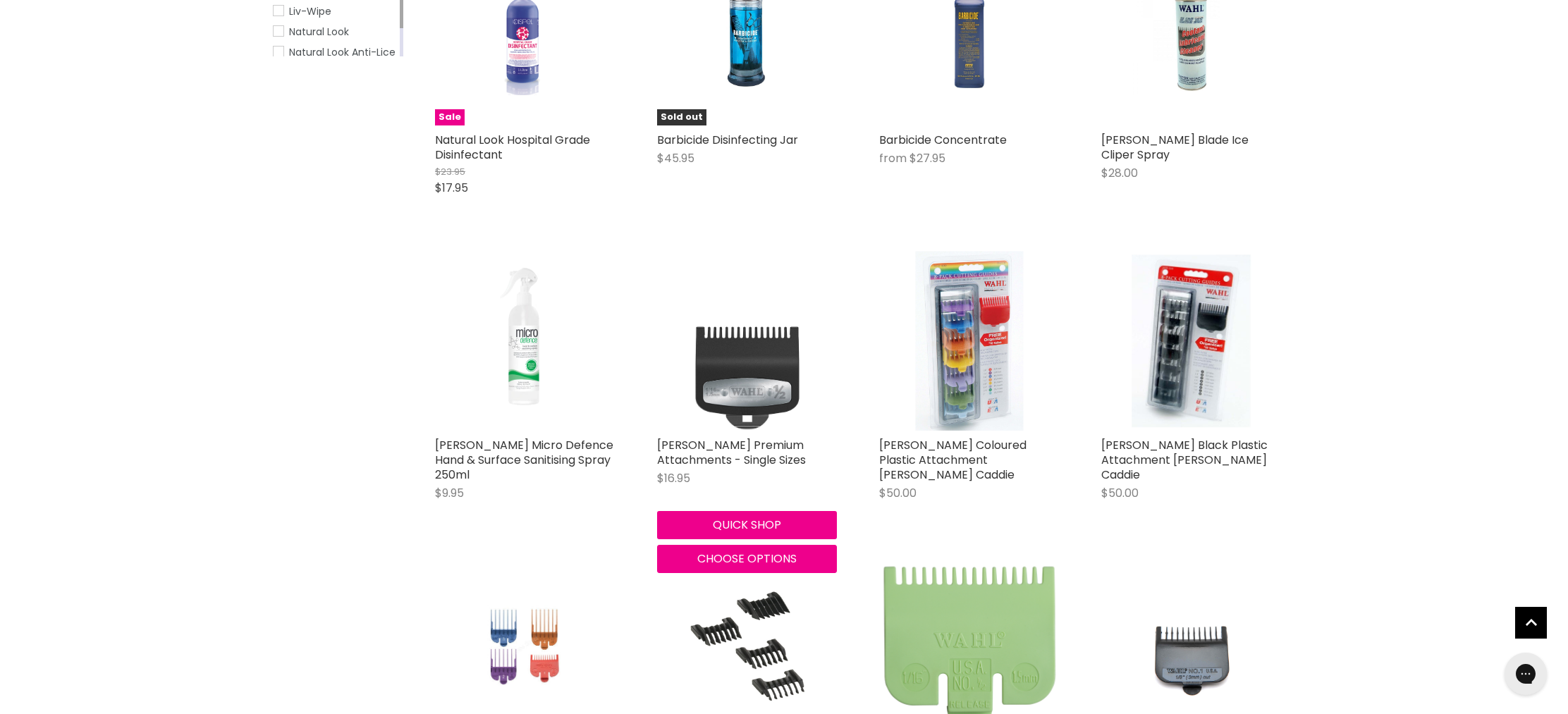
scroll to position [377, 0]
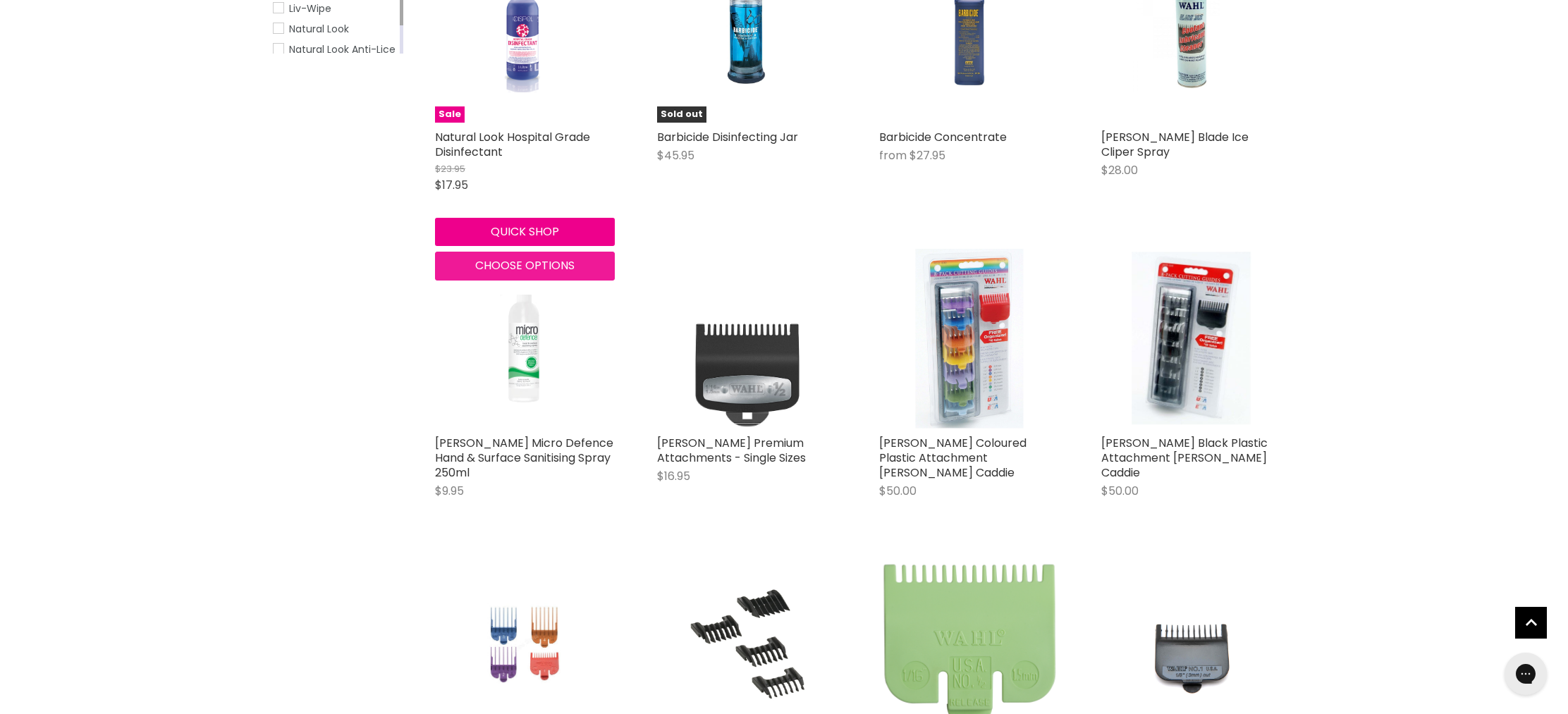
click at [496, 267] on span "Choose options" at bounding box center [524, 265] width 99 height 16
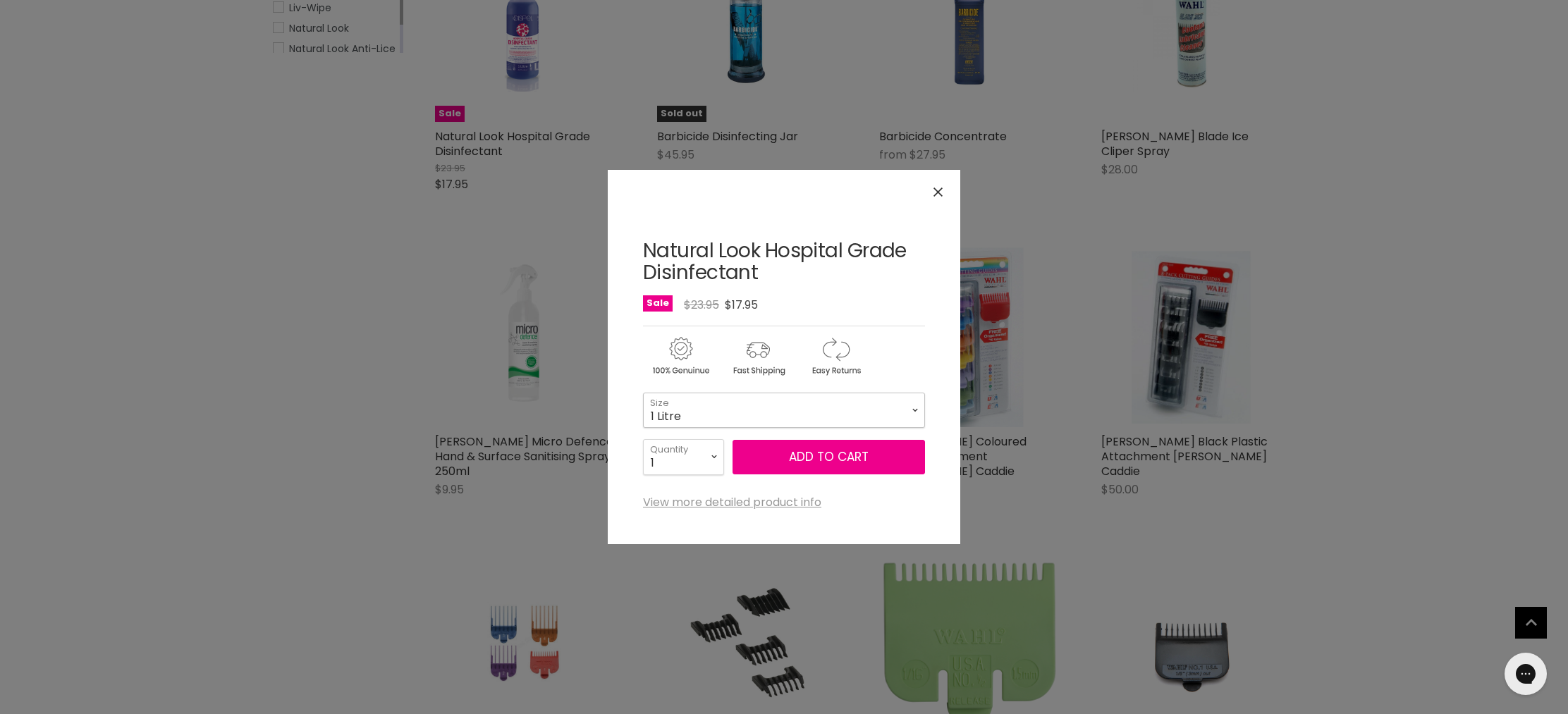
click at [847, 411] on select "1 Litre" at bounding box center [784, 410] width 282 height 35
click at [643, 392] on select "1 Litre" at bounding box center [784, 410] width 282 height 35
click at [711, 467] on select "1 2 3 4 5 6 7 8 9 10+" at bounding box center [684, 457] width 81 height 35
select select "2"
click at [643, 439] on select "1 2 3 4 5 6 7 8 9 10+" at bounding box center [684, 457] width 81 height 35
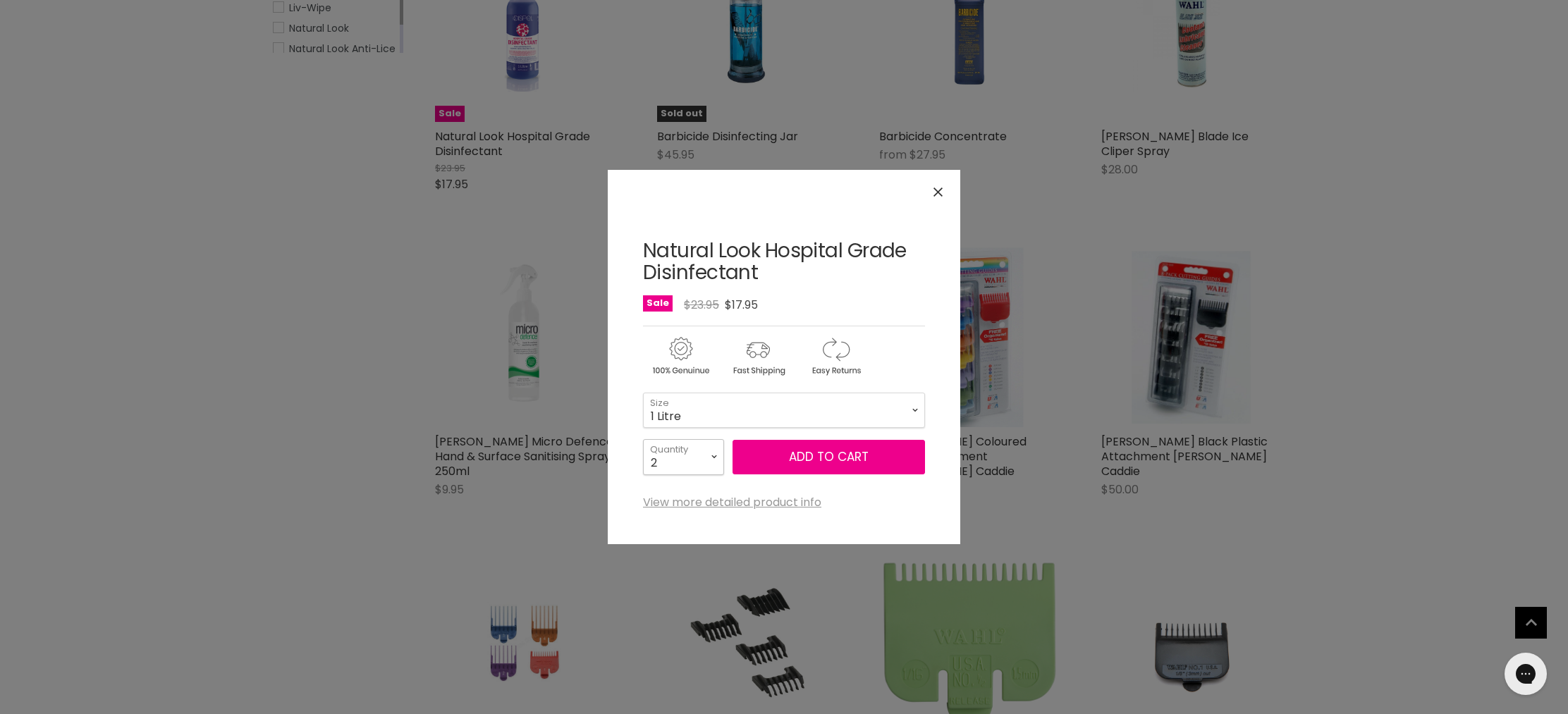
type input "2"
click at [842, 461] on span "Add to cart" at bounding box center [828, 457] width 79 height 17
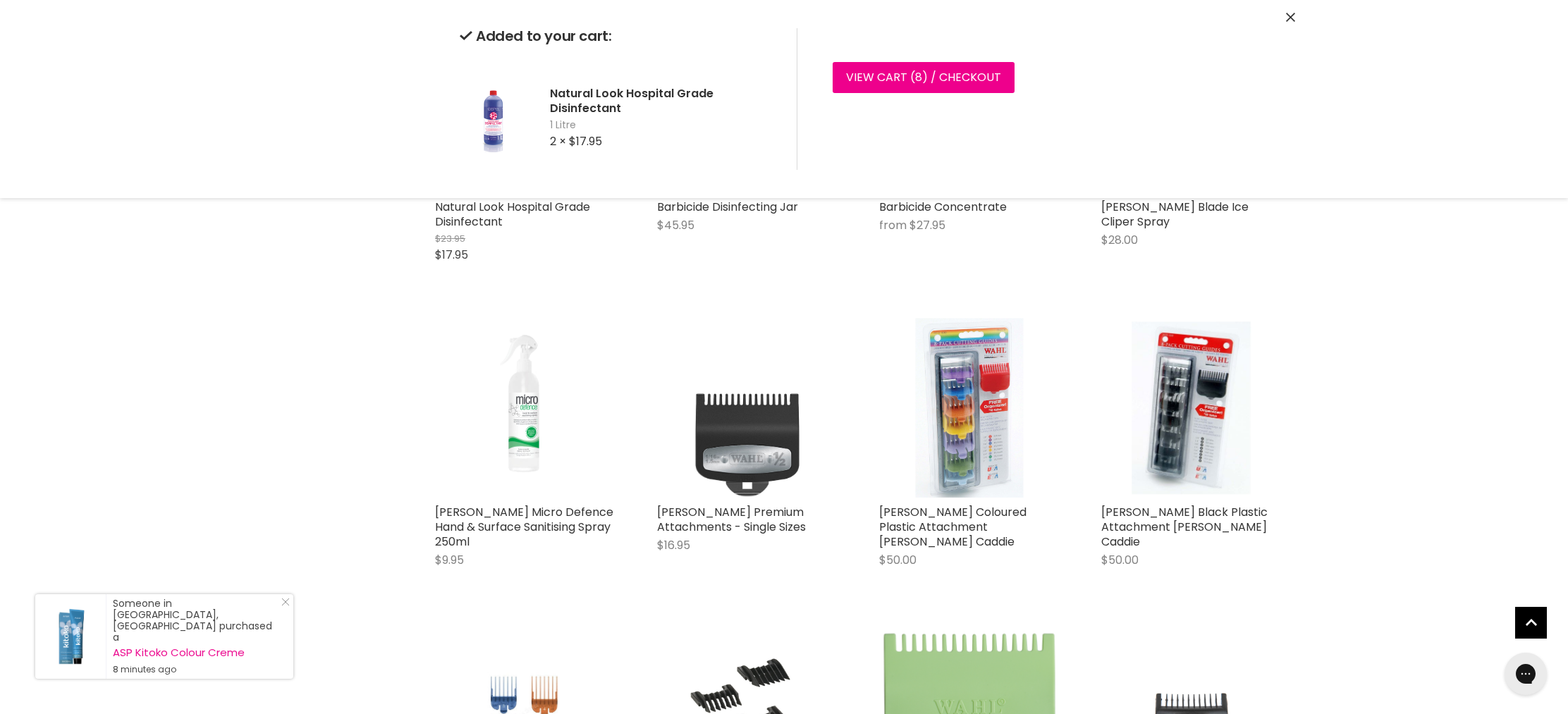
scroll to position [0, 0]
